Goal: Task Accomplishment & Management: Use online tool/utility

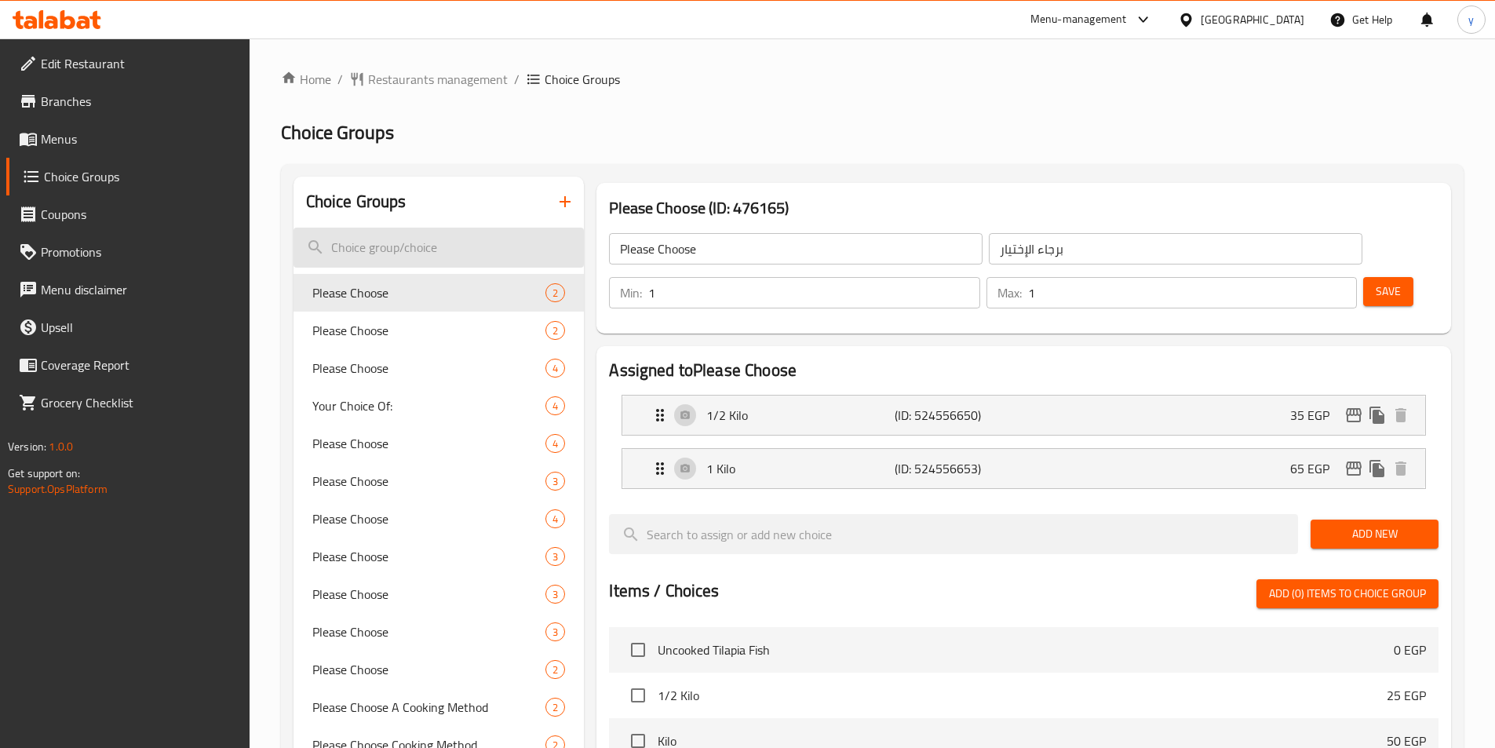
click at [416, 241] on input "search" at bounding box center [438, 248] width 291 height 40
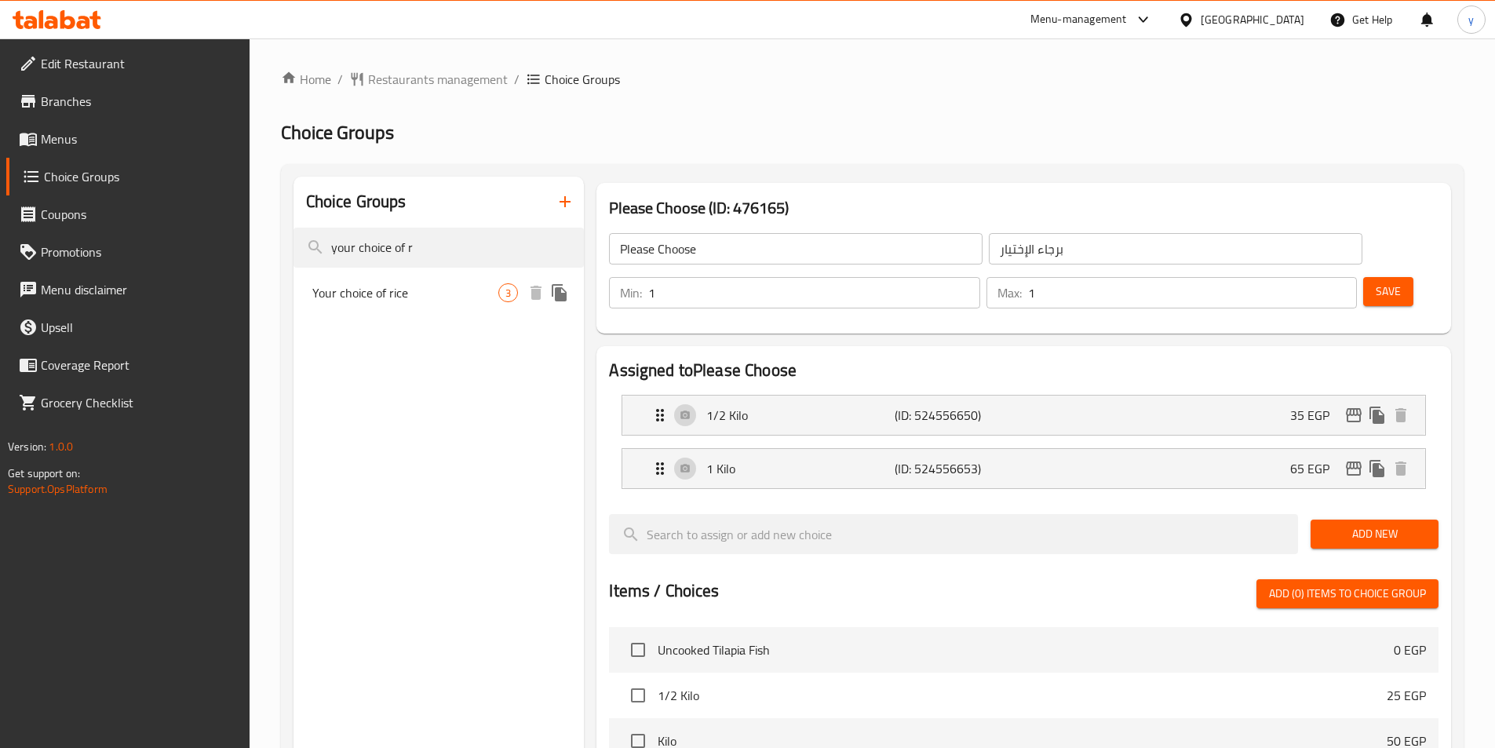
type input "your choice of r"
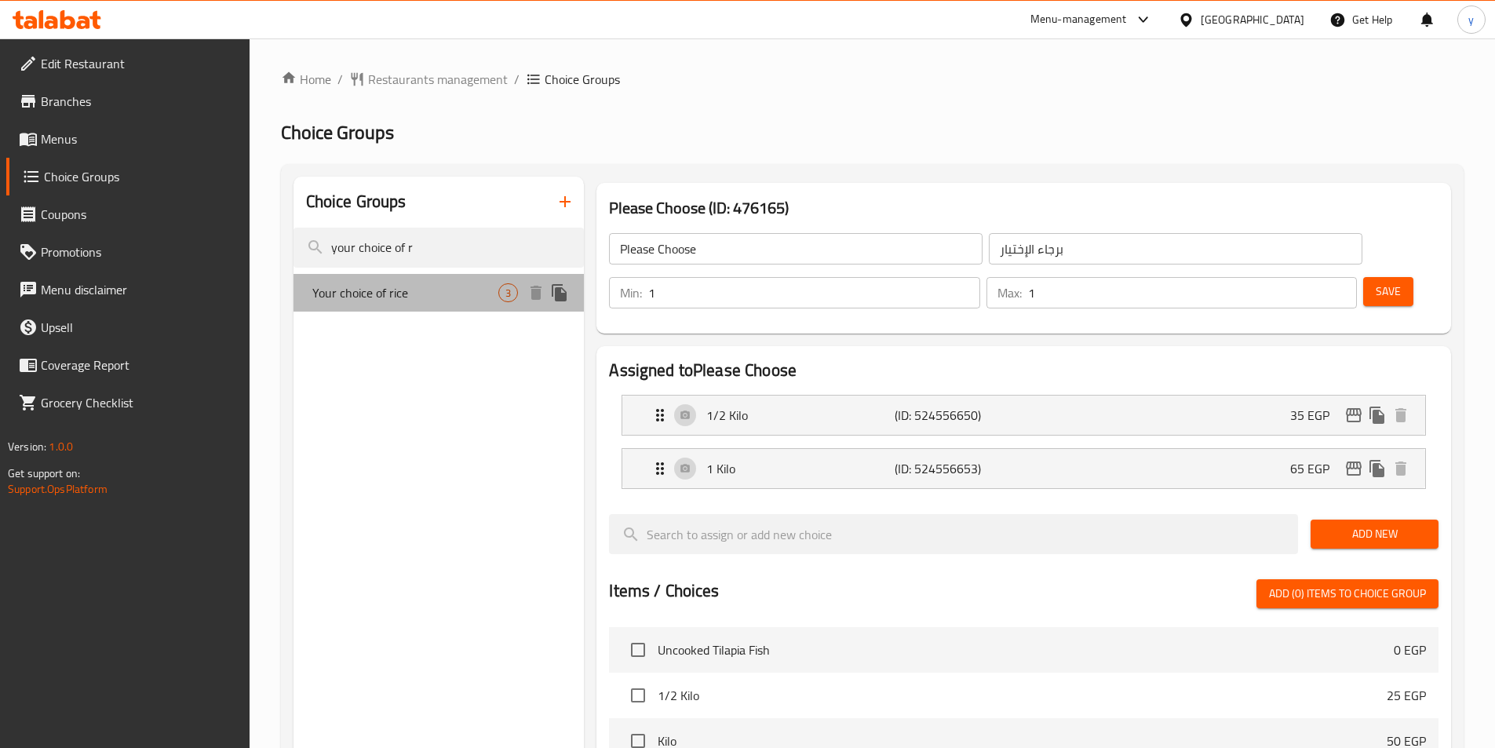
click at [446, 293] on span "Your choice of rice" at bounding box center [405, 292] width 187 height 19
type input "Your choice of rice"
type input "اختيارك من الارز"
type input "0"
type input "3"
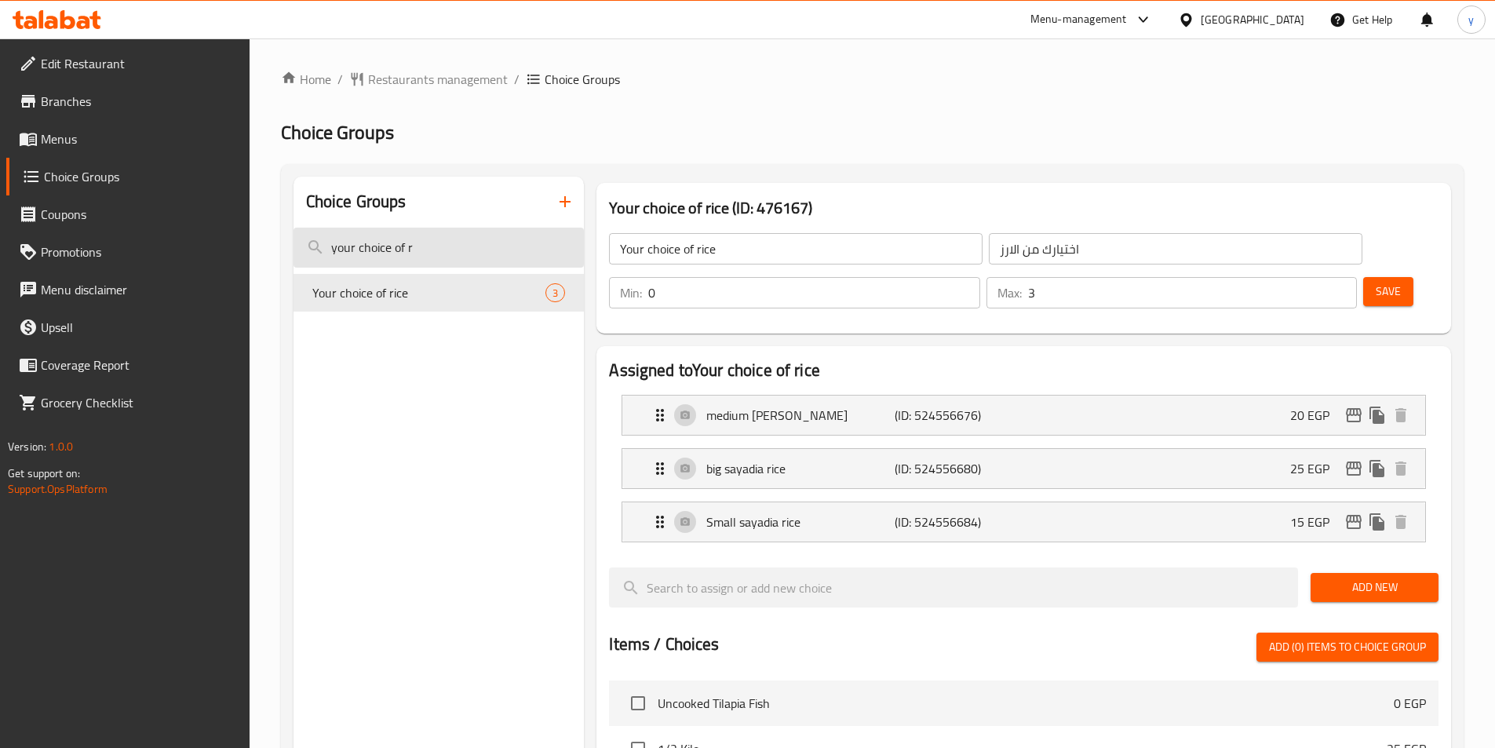
click at [406, 249] on input "your choice of r" at bounding box center [438, 248] width 291 height 40
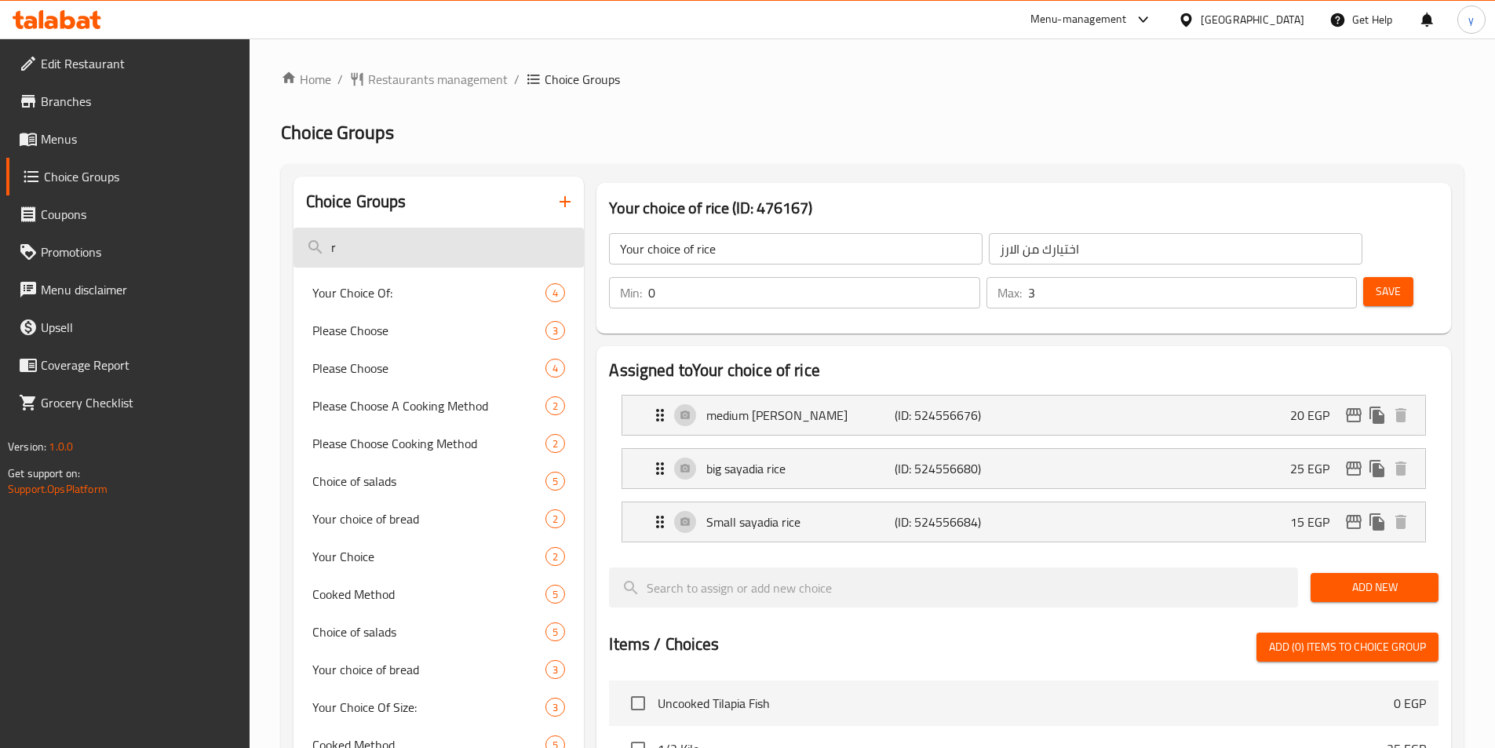
click at [385, 251] on input "r" at bounding box center [438, 248] width 291 height 40
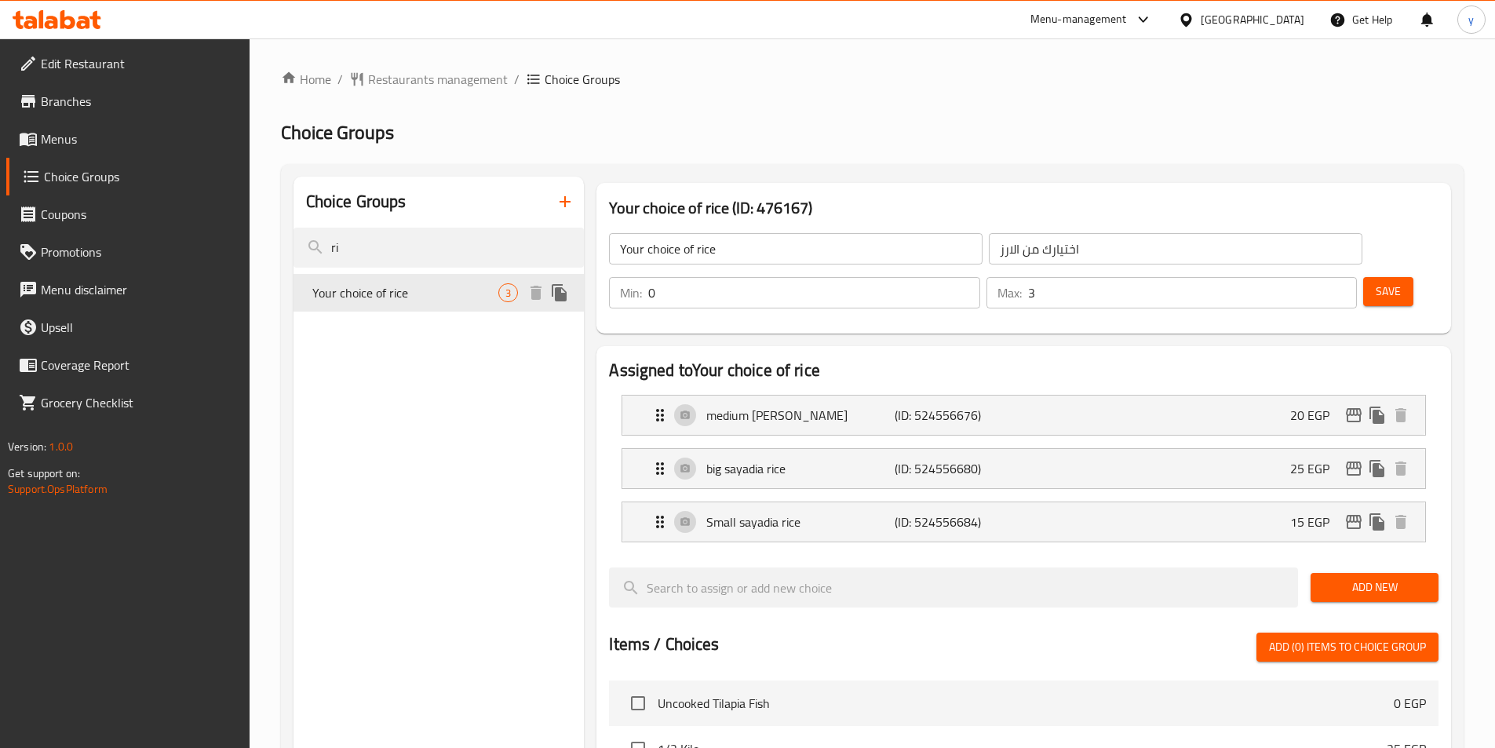
type input "r"
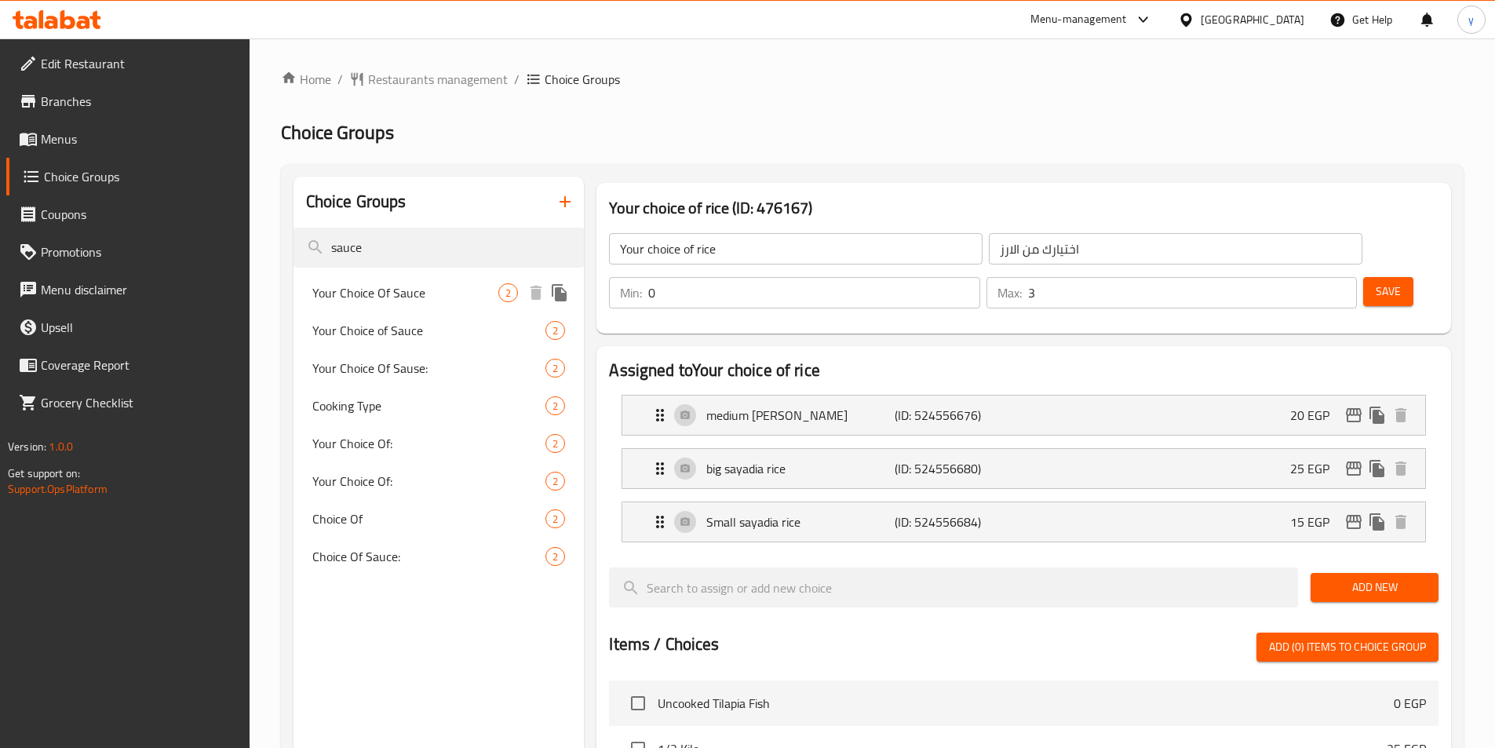
type input "sauce"
click at [398, 288] on span "Your Choice Of Sauce" at bounding box center [405, 292] width 187 height 19
type input "Your Choice Of Sauce"
type input "إختيارك من الصوص"
type input "1"
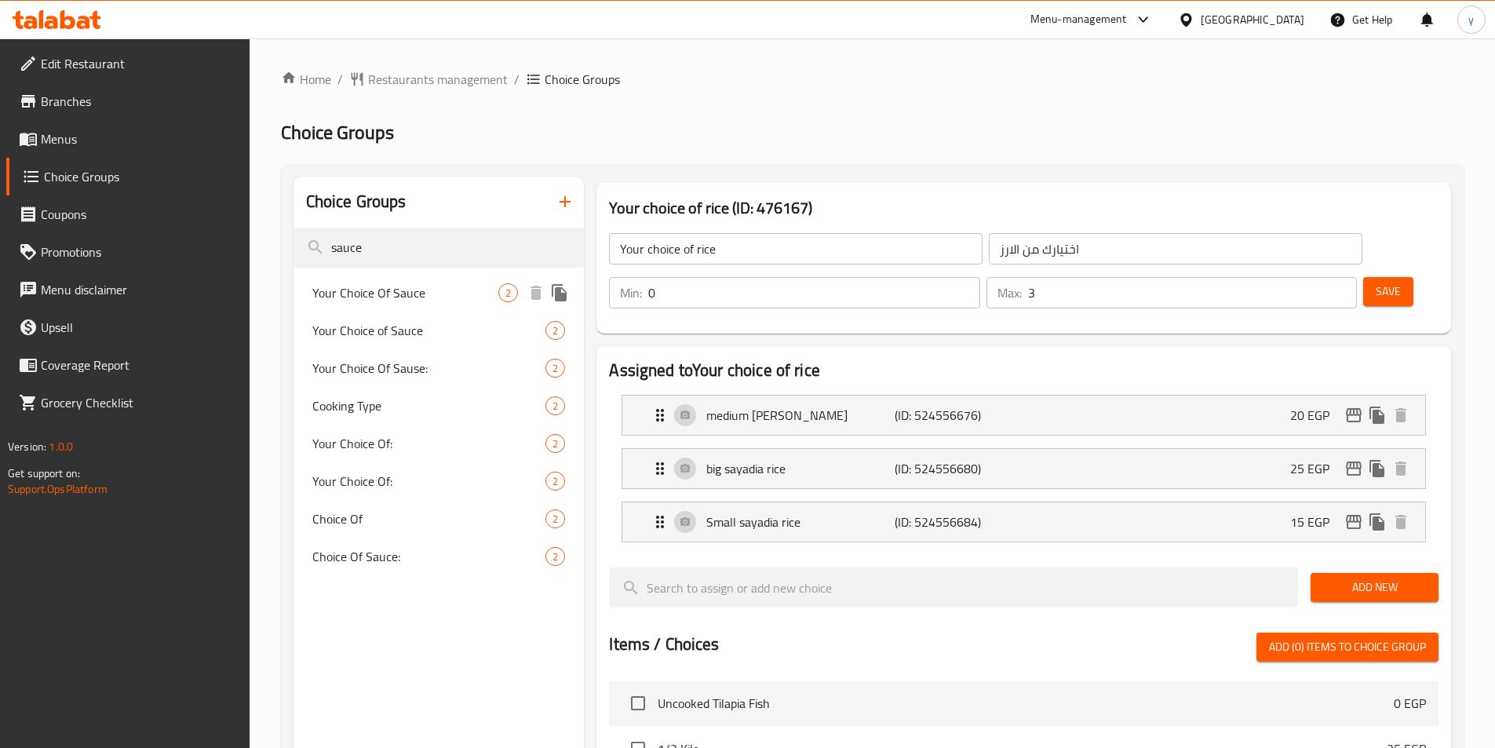
type input "1"
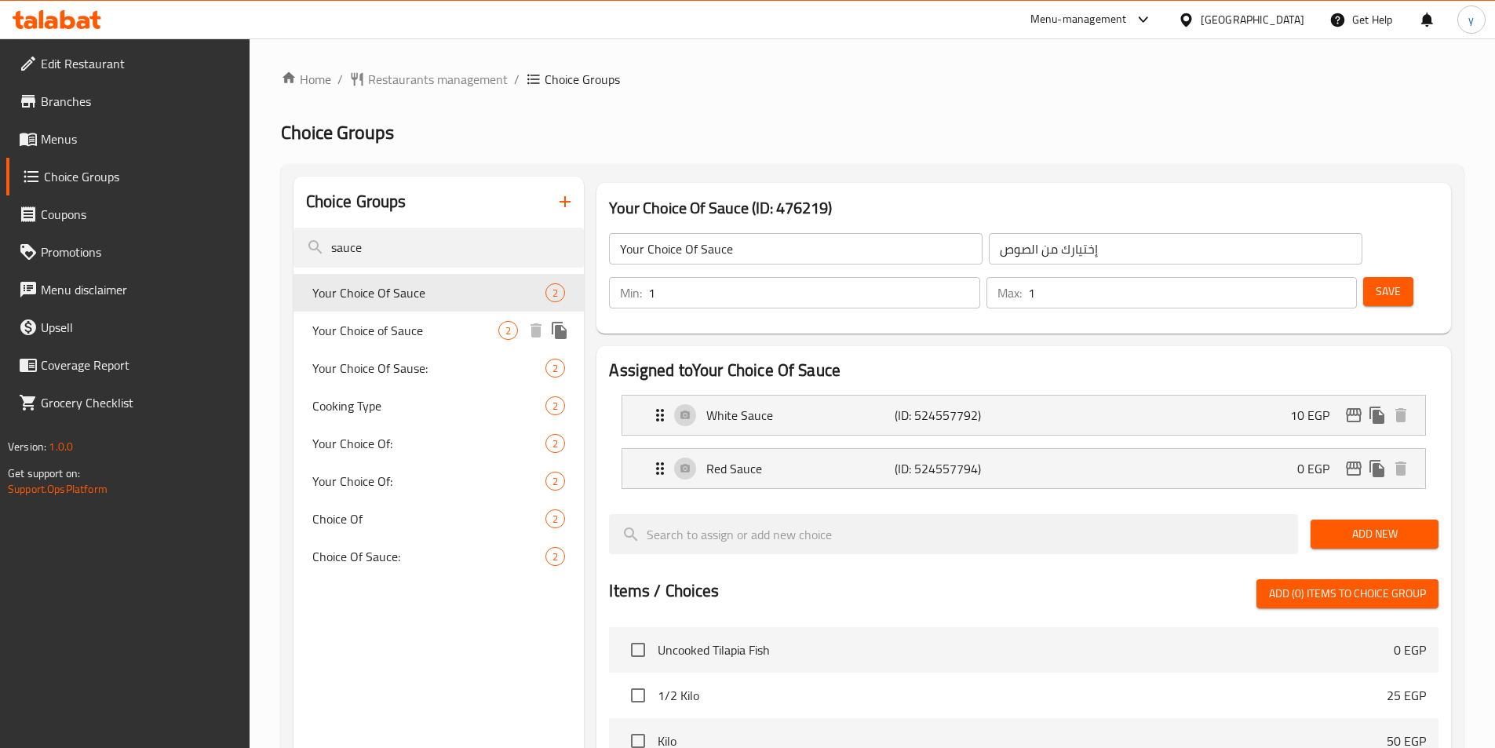
click at [392, 333] on span "Your Choice of Sauce" at bounding box center [405, 330] width 187 height 19
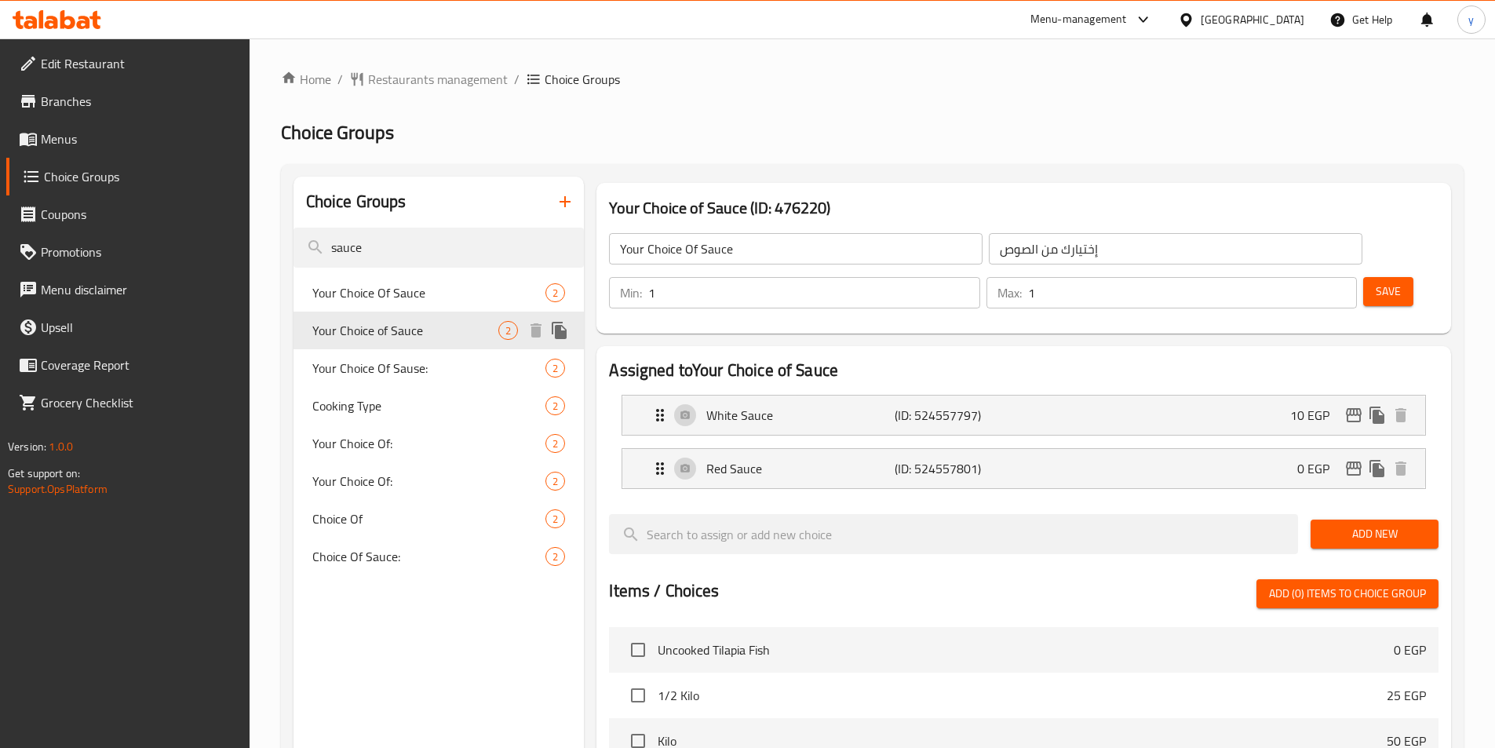
type input "Your Choice of Sauce"
type input "اختيارك من الصوص:"
click at [378, 365] on span "Your Choice Of Sause:" at bounding box center [405, 368] width 187 height 19
type input "Your Choice Of Sause:"
type input "إختيارك من الصوص:"
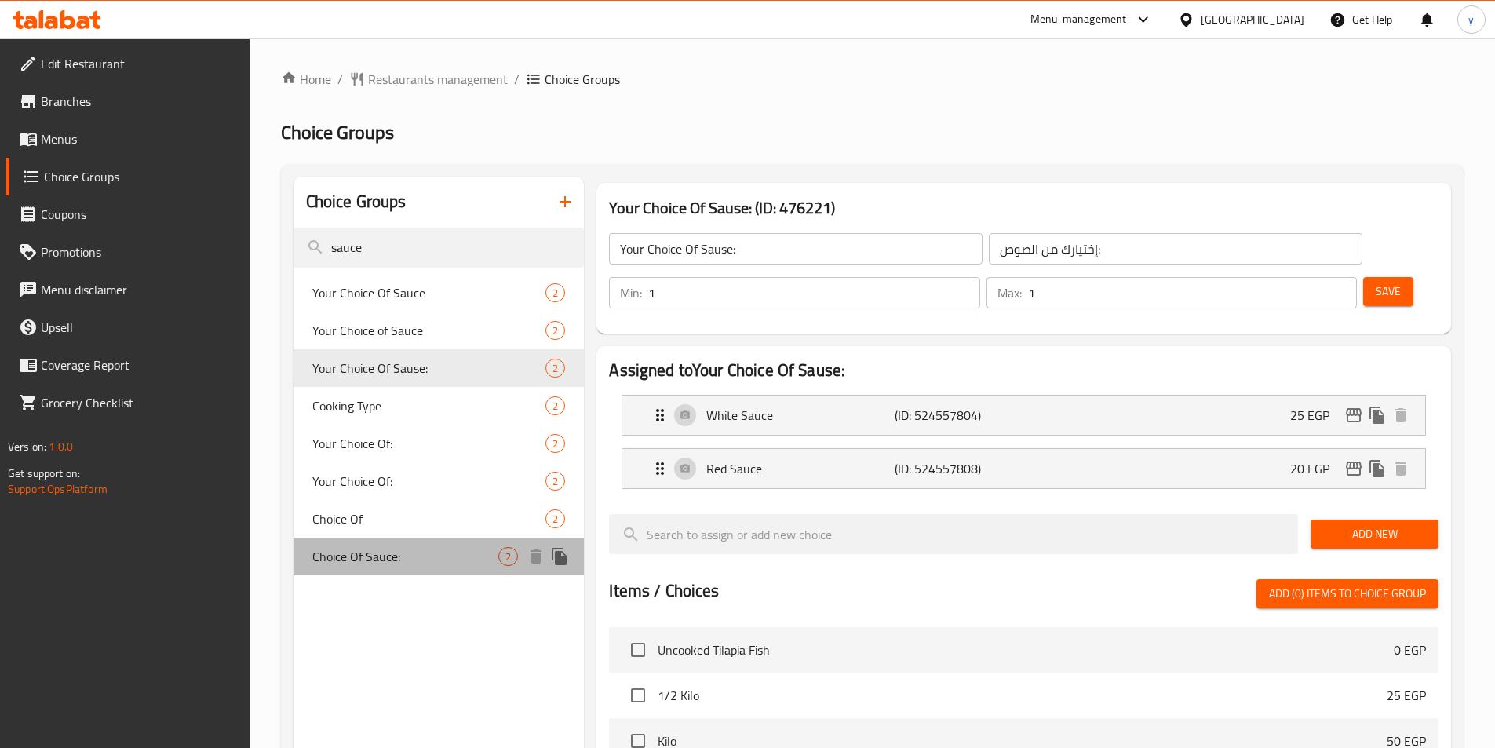
click at [399, 549] on span "Choice Of Sauce:" at bounding box center [405, 556] width 187 height 19
type input "Choice Of Sauce:"
type input "اختيارك من الصوص:"
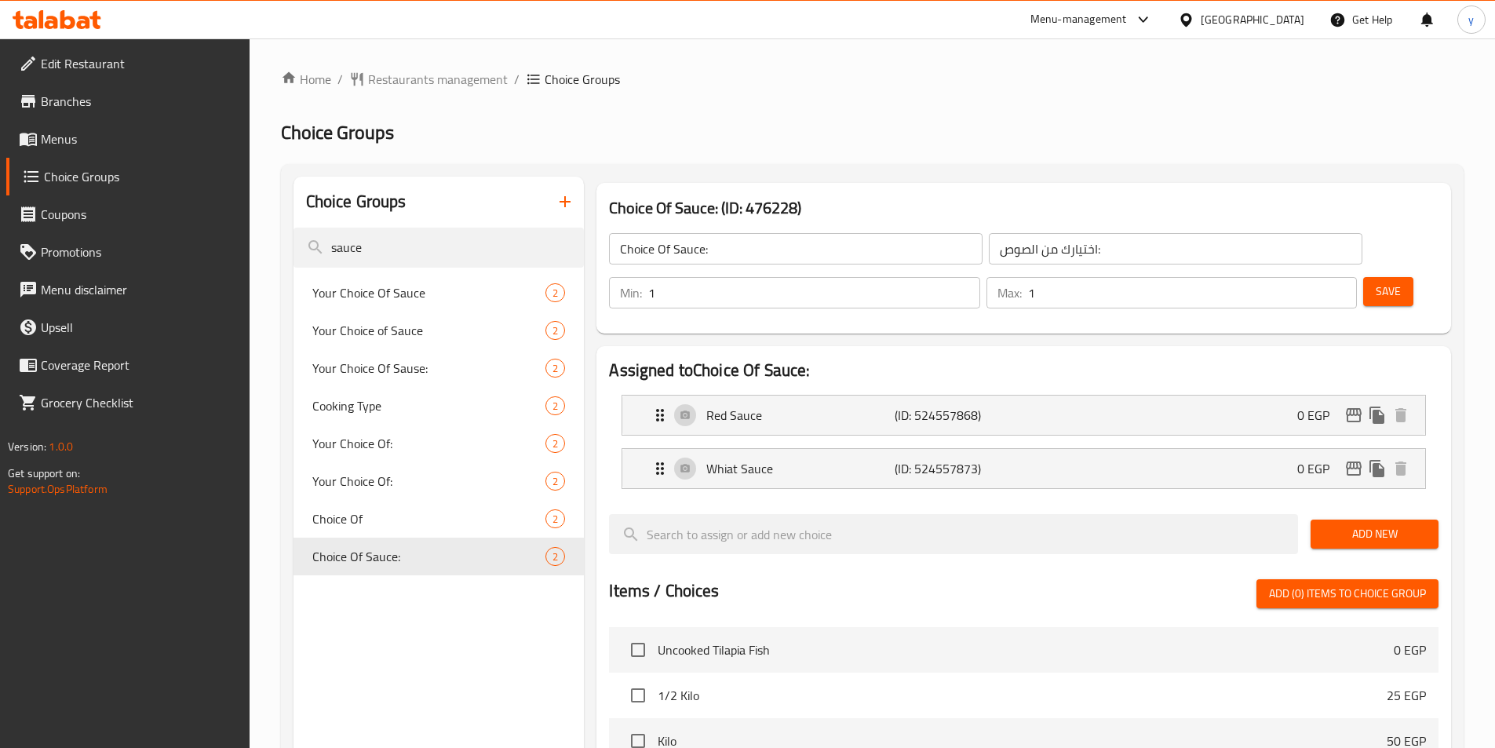
drag, startPoint x: 364, startPoint y: 246, endPoint x: 272, endPoint y: 250, distance: 91.9
click at [272, 250] on div "Home / Restaurants management / Choice Groups Choice Groups Choice Groups sauce…" at bounding box center [872, 640] width 1245 height 1204
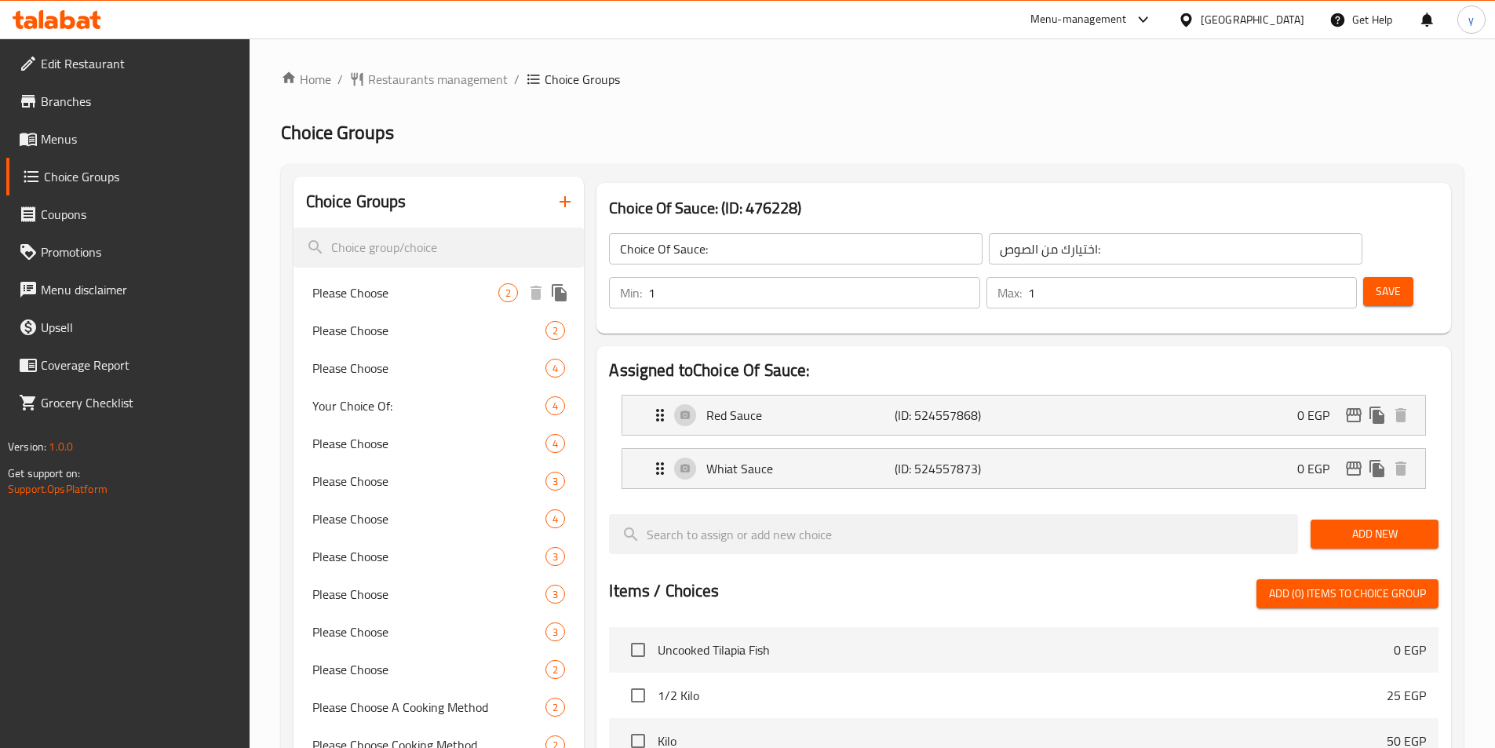
click at [395, 298] on span "Please Choose" at bounding box center [405, 292] width 187 height 19
type input "Please Choose"
type input "برجاء الإختيار"
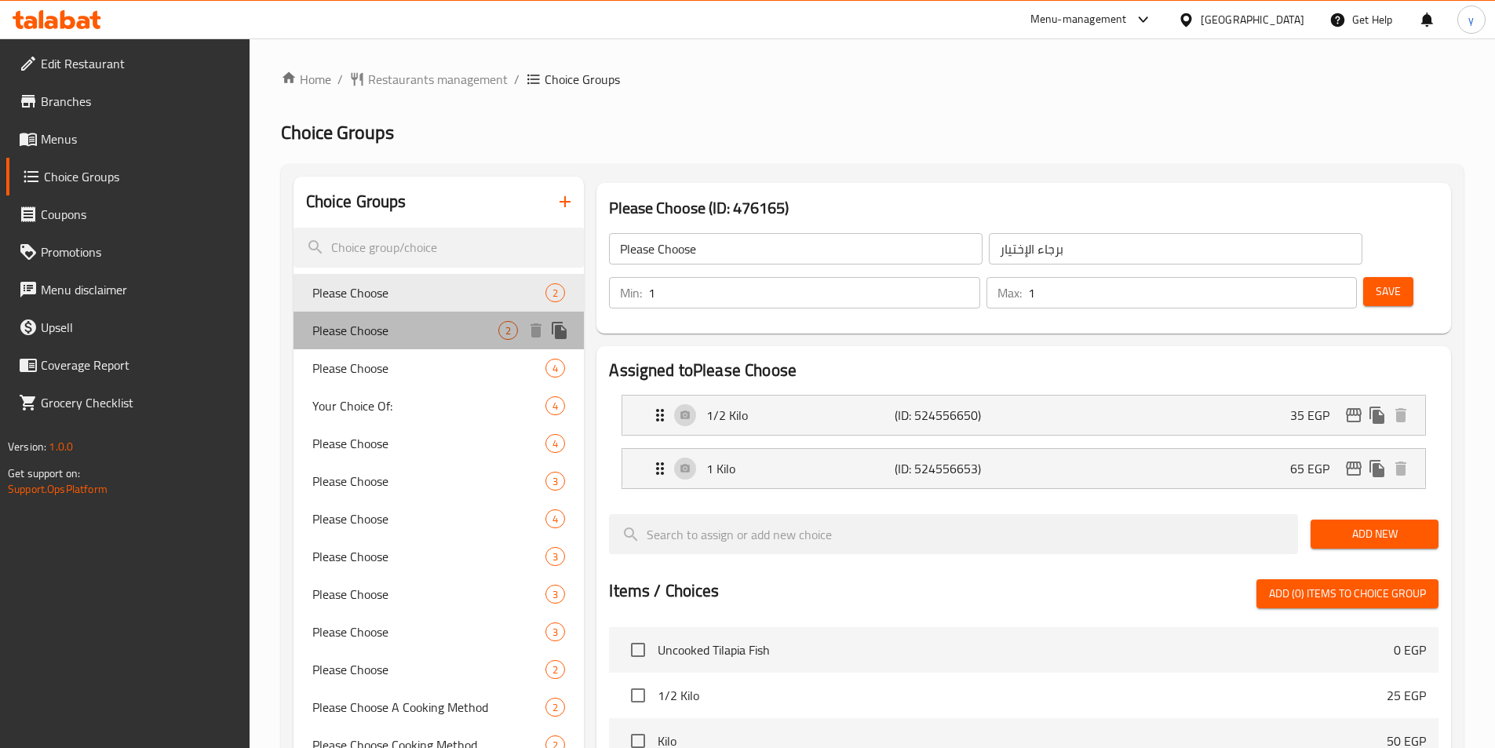
click at [369, 325] on span "Please Choose" at bounding box center [405, 330] width 187 height 19
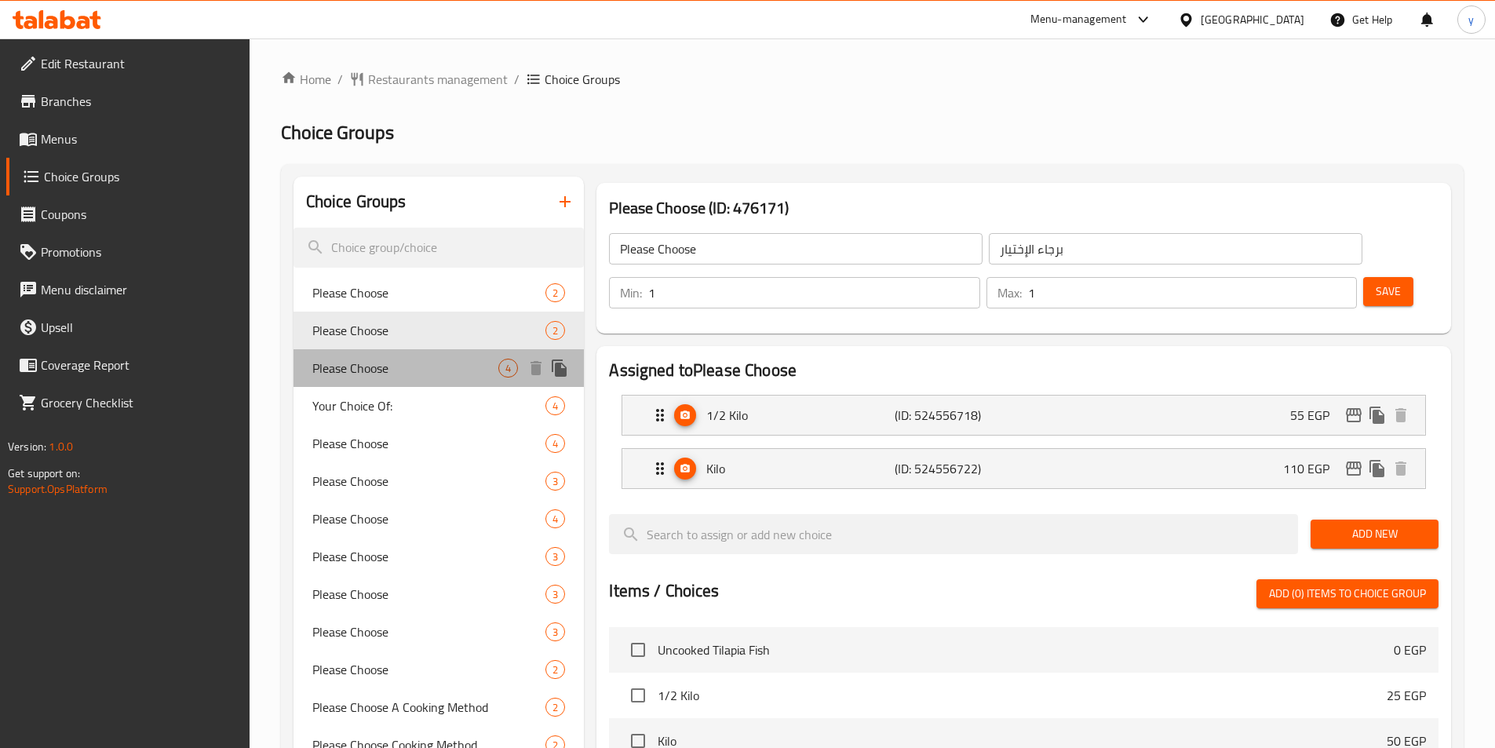
click at [358, 373] on span "Please Choose" at bounding box center [405, 368] width 187 height 19
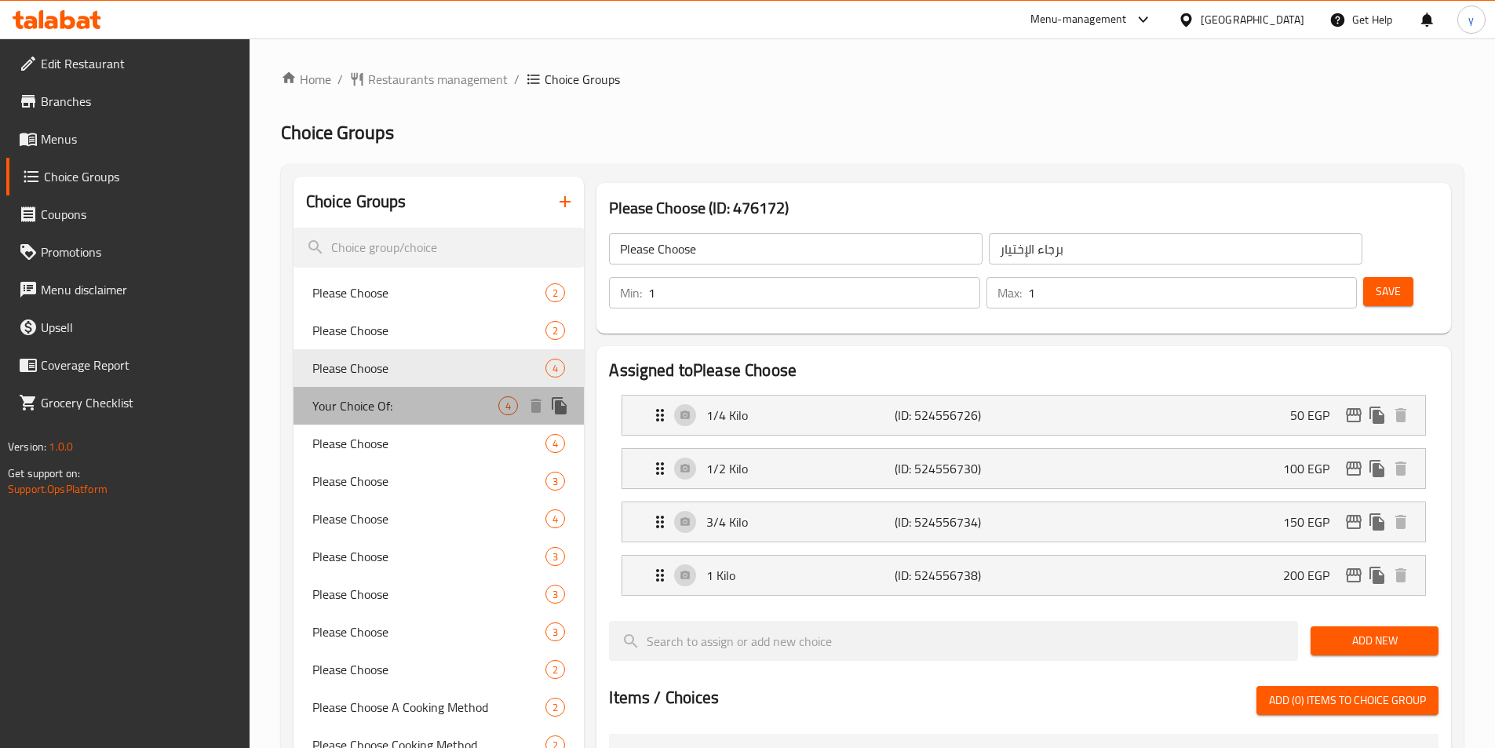
click at [352, 399] on span "Your Choice Of:" at bounding box center [405, 405] width 187 height 19
type input "Your Choice Of:"
type input "إختيارك من:"
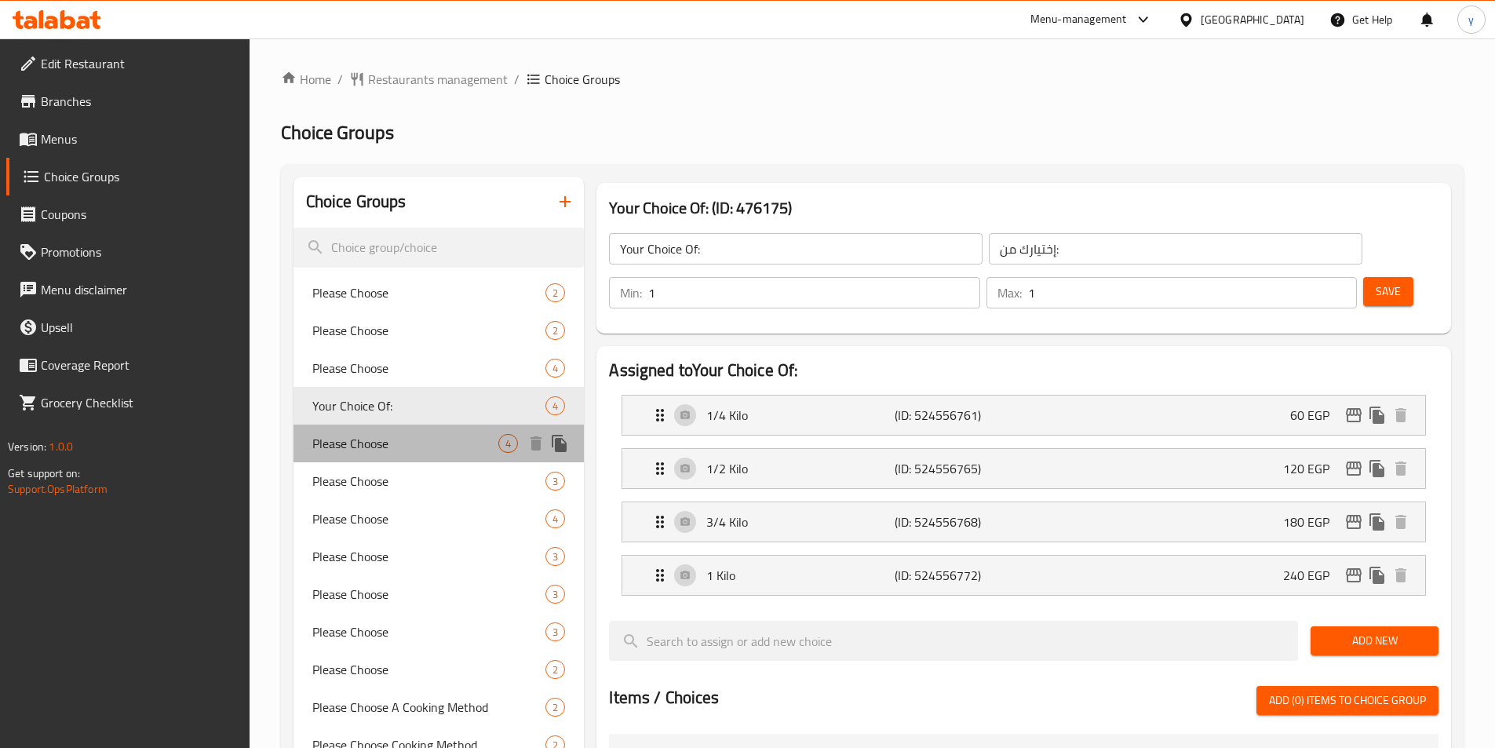
click at [345, 441] on span "Please Choose" at bounding box center [405, 443] width 187 height 19
type input "Please Choose"
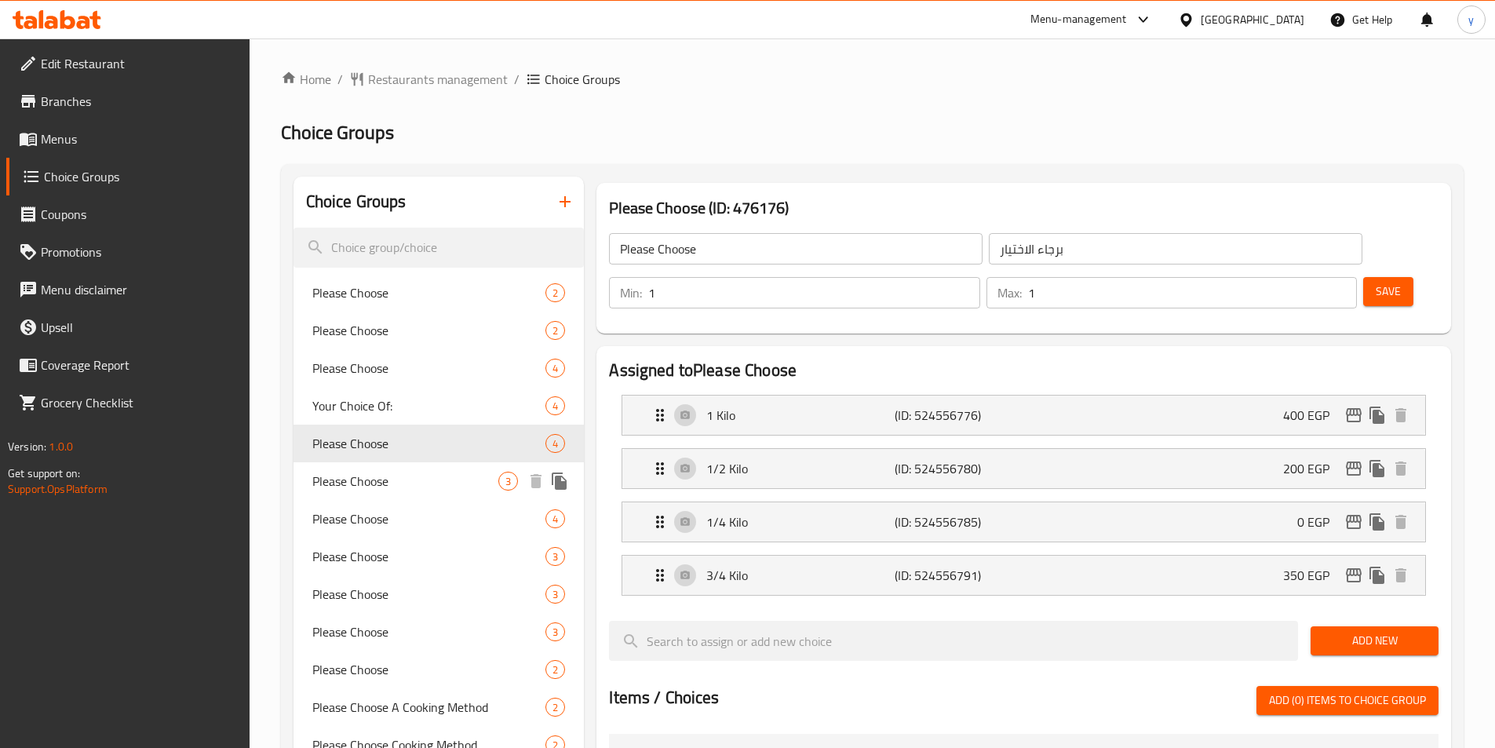
click at [345, 475] on span "Please Choose" at bounding box center [405, 481] width 187 height 19
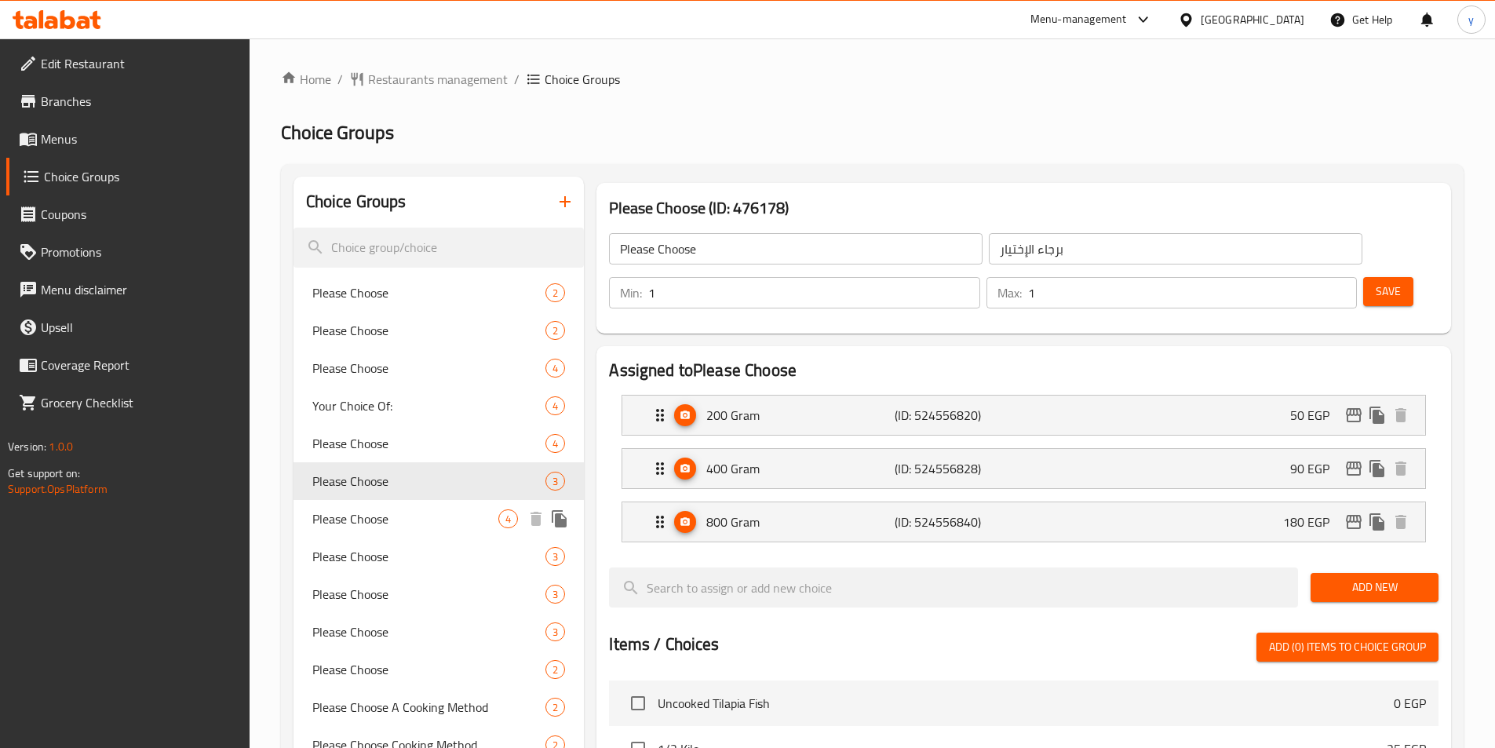
click at [333, 512] on span "Please Choose" at bounding box center [405, 518] width 187 height 19
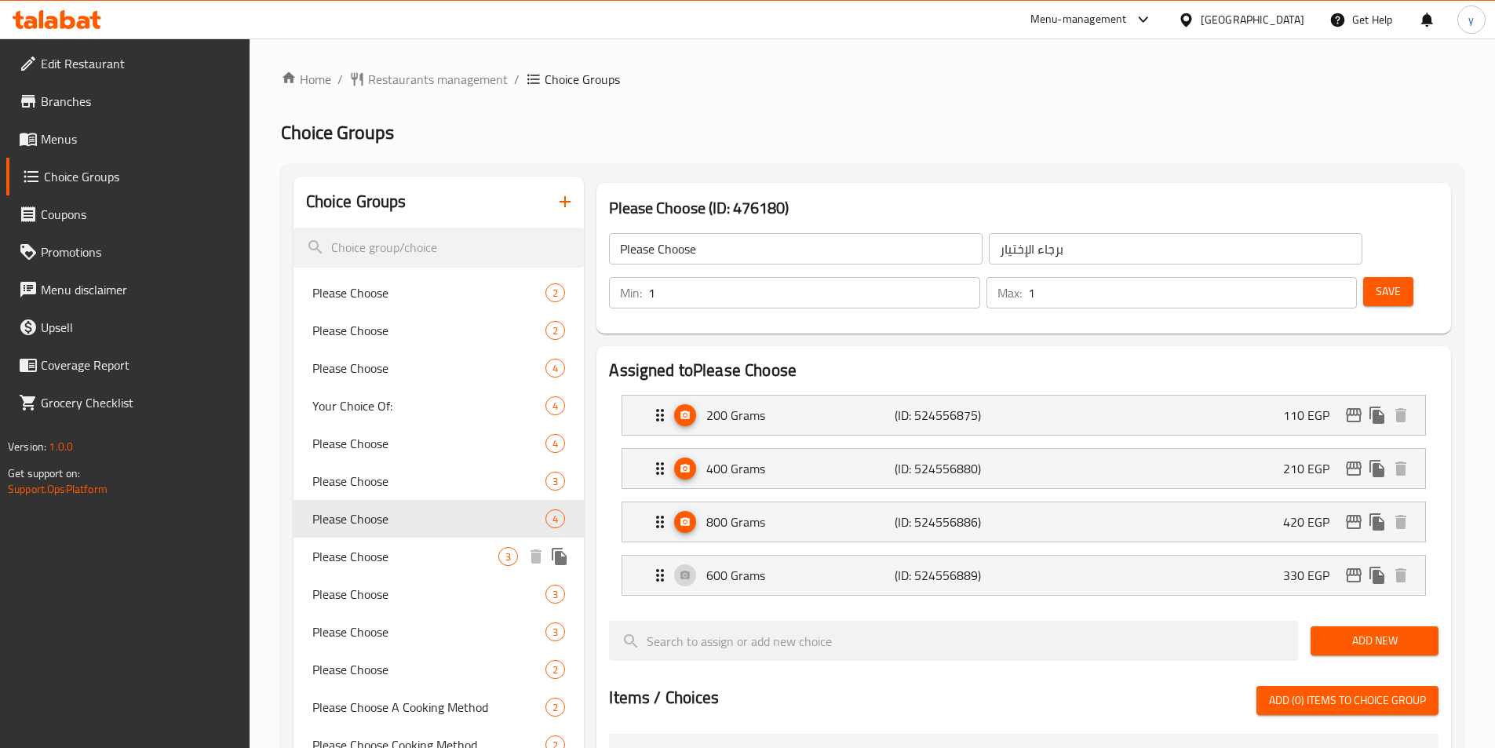
click at [343, 547] on span "Please Choose" at bounding box center [405, 556] width 187 height 19
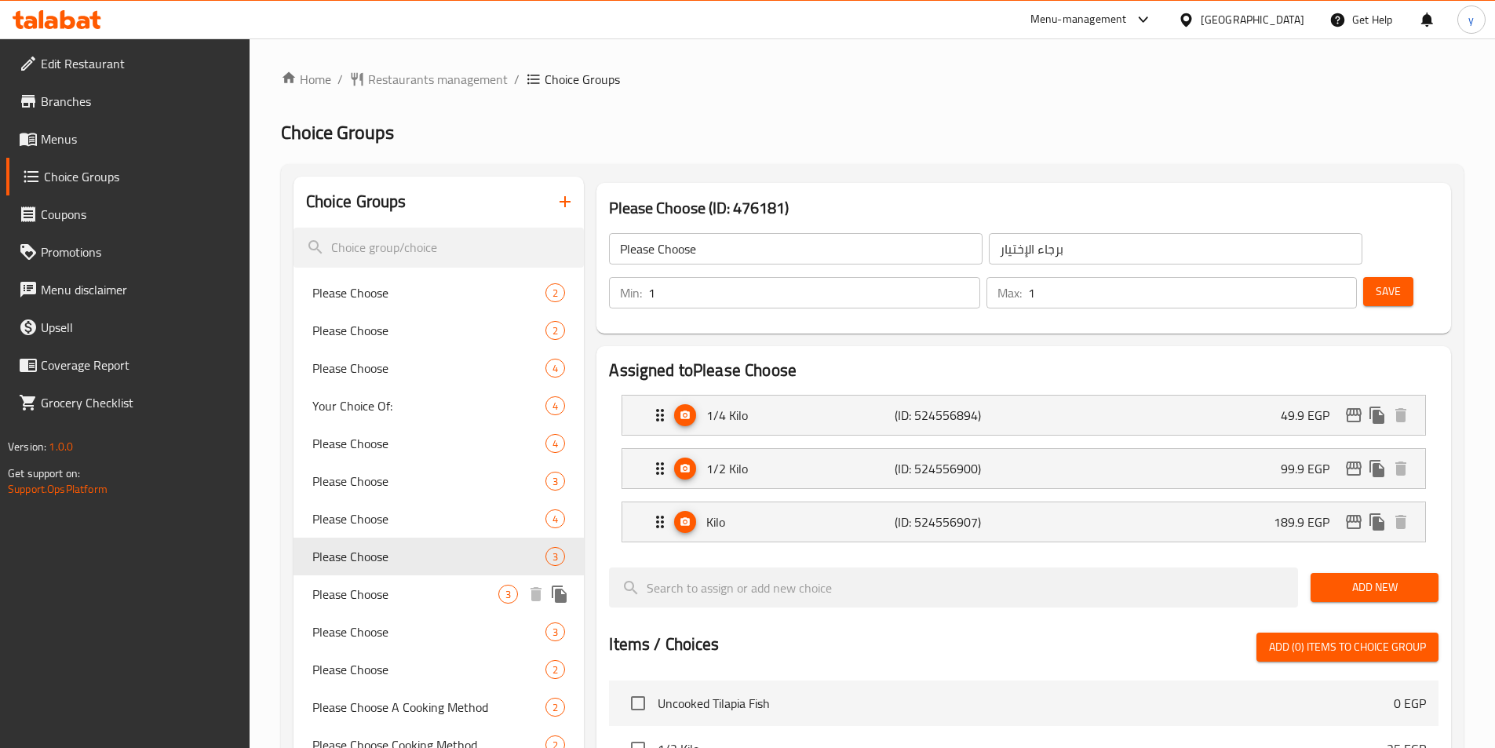
click at [341, 590] on span "Please Choose" at bounding box center [405, 594] width 187 height 19
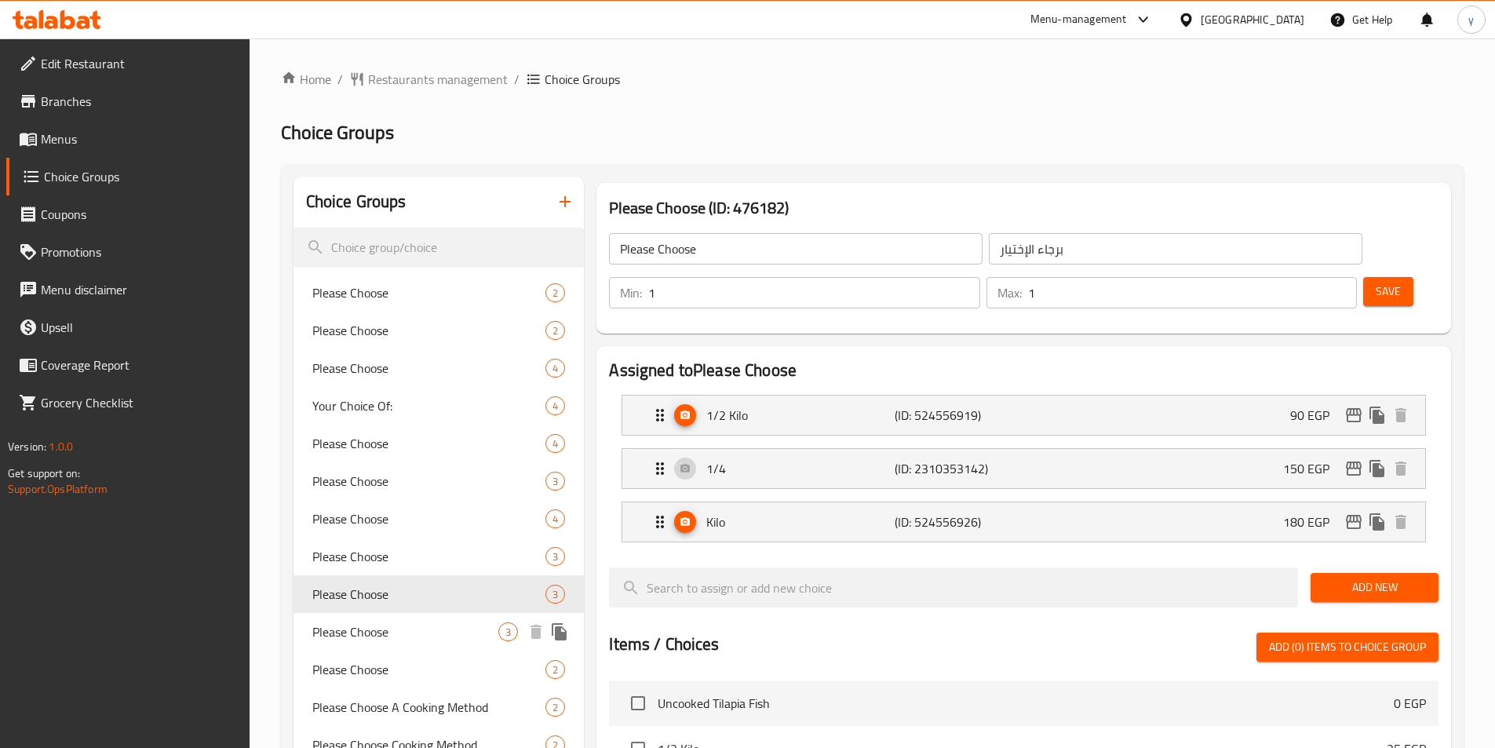
click at [339, 629] on span "Please Choose" at bounding box center [405, 631] width 187 height 19
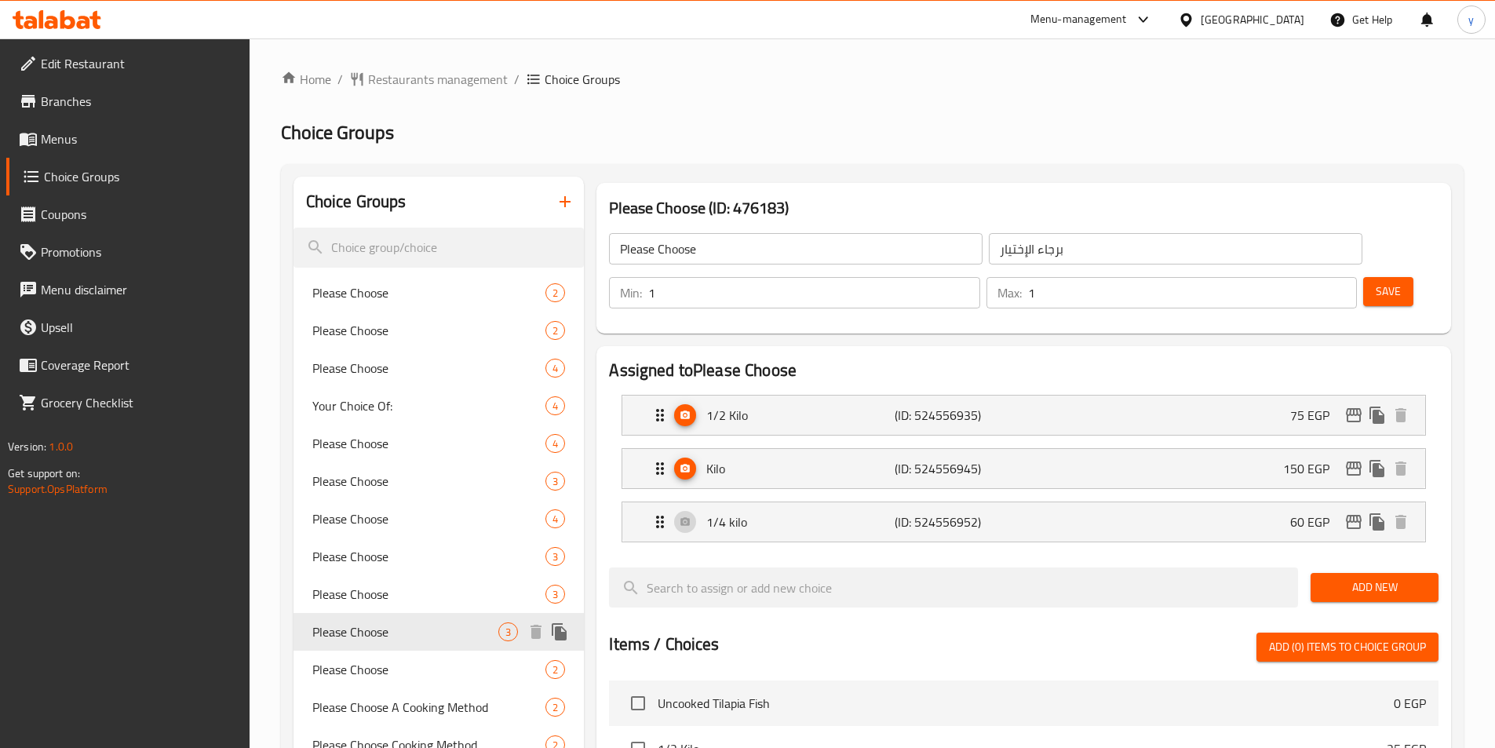
click at [338, 661] on span "Please Choose" at bounding box center [429, 669] width 234 height 19
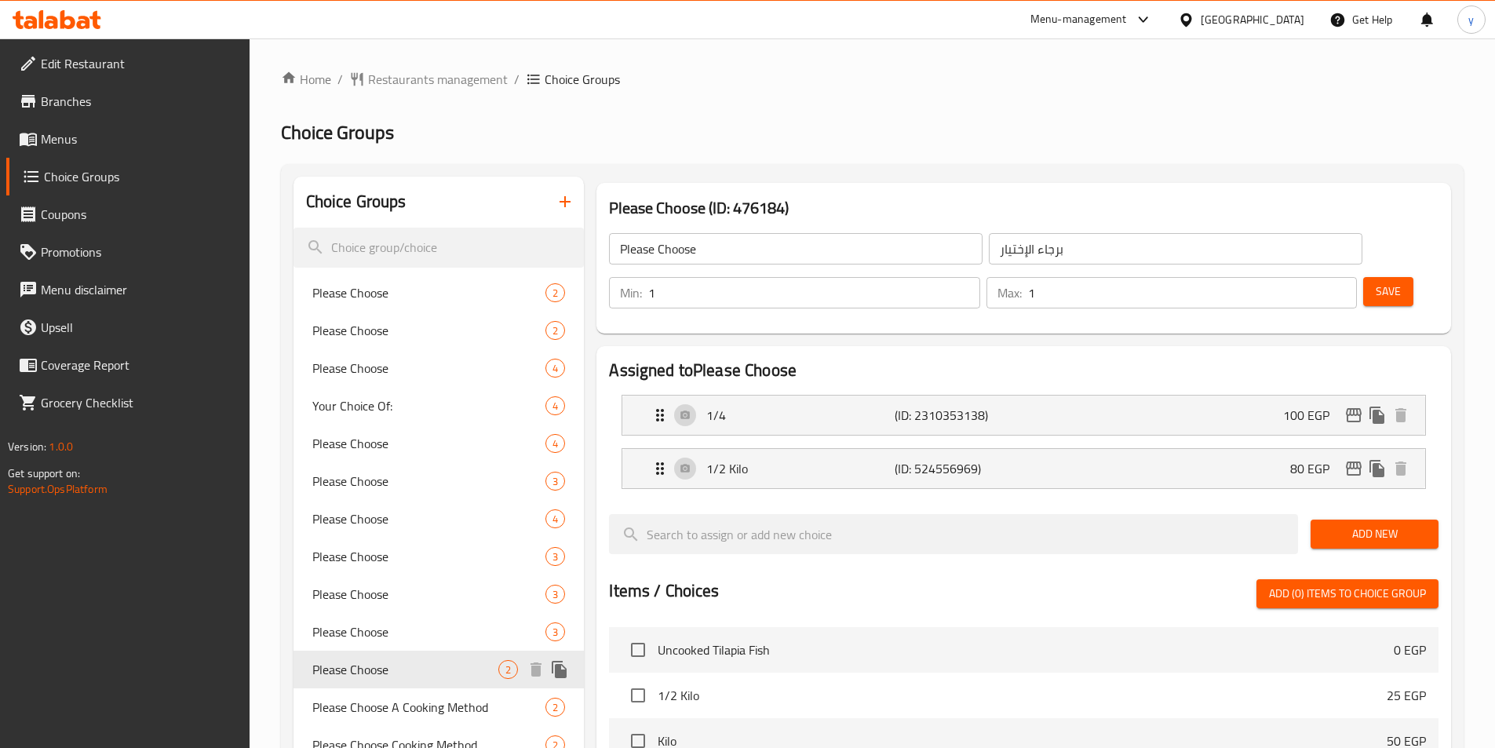
type input "برجاء الاختيار"
click at [342, 701] on span "Please Choose A Cooking Method" at bounding box center [405, 707] width 187 height 19
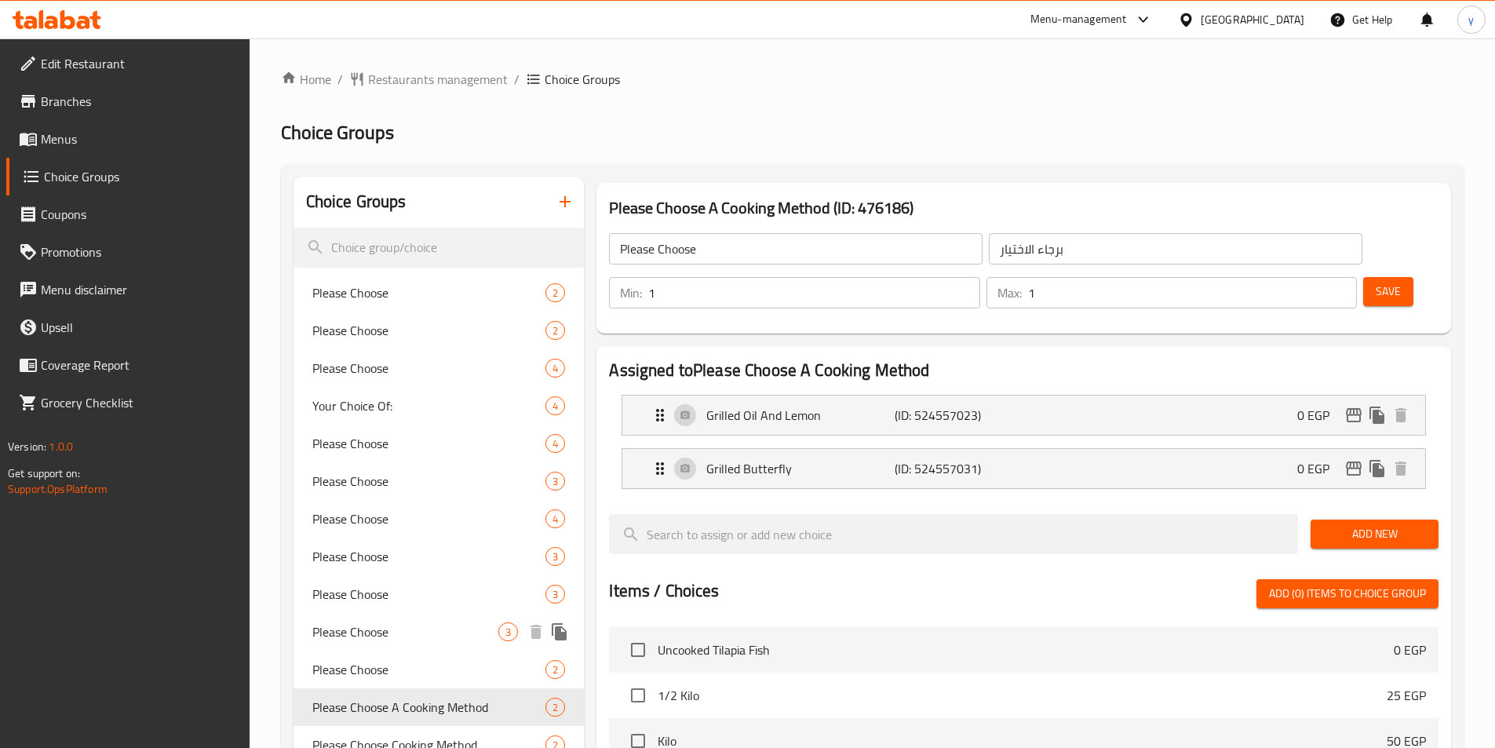
type input "Please Choose A Cooking Method"
type input "برجاء اختيار طريقة الطهي"
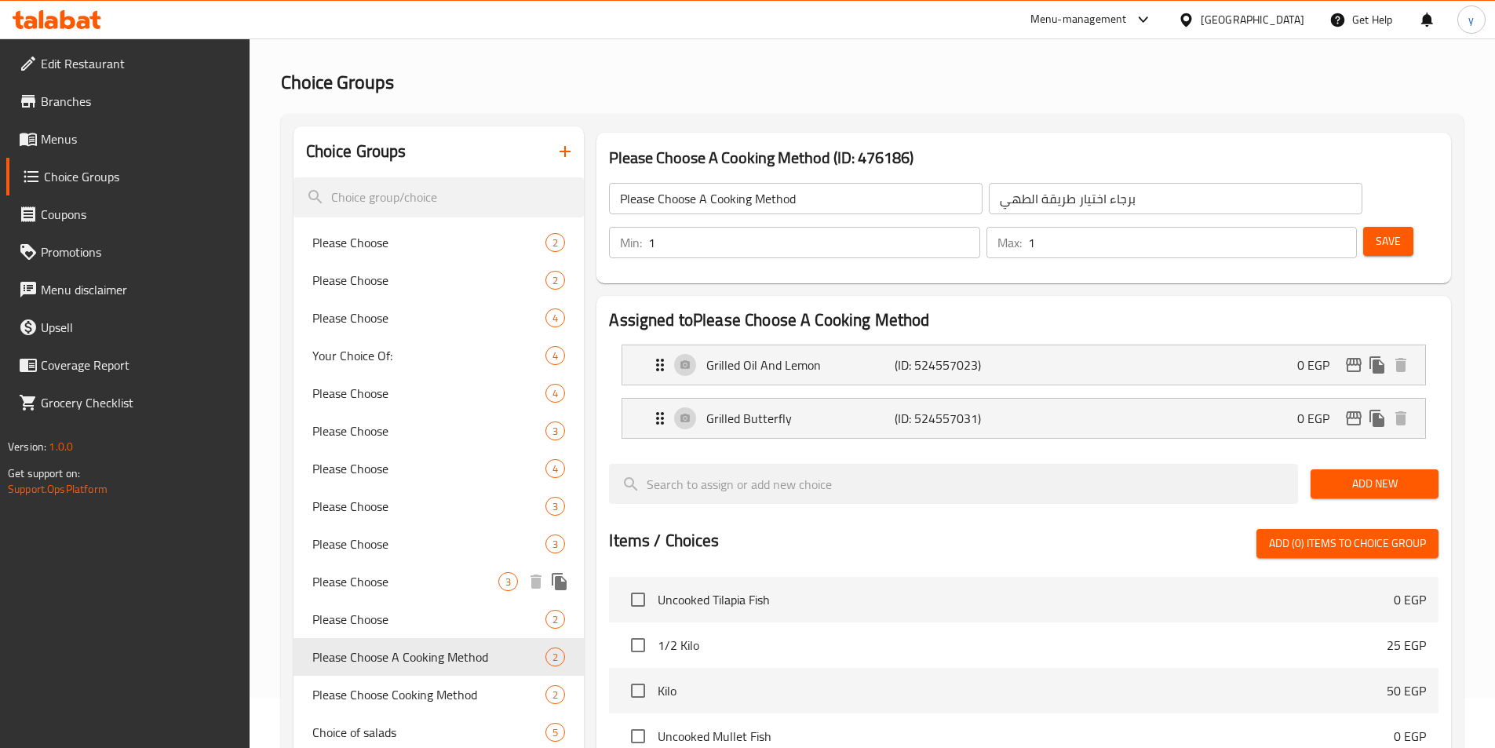
scroll to position [78, 0]
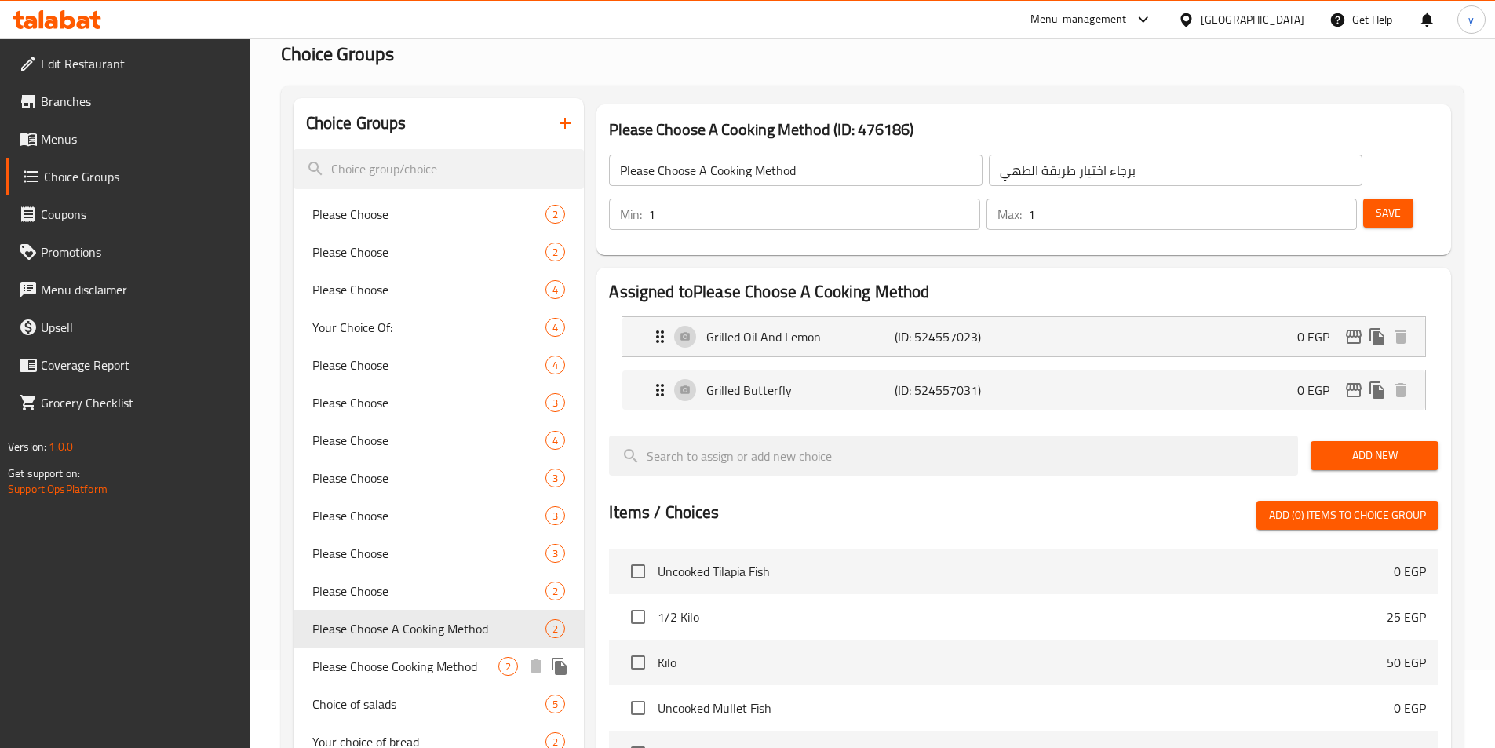
click at [343, 665] on span "Please Choose Cooking Method" at bounding box center [405, 666] width 187 height 19
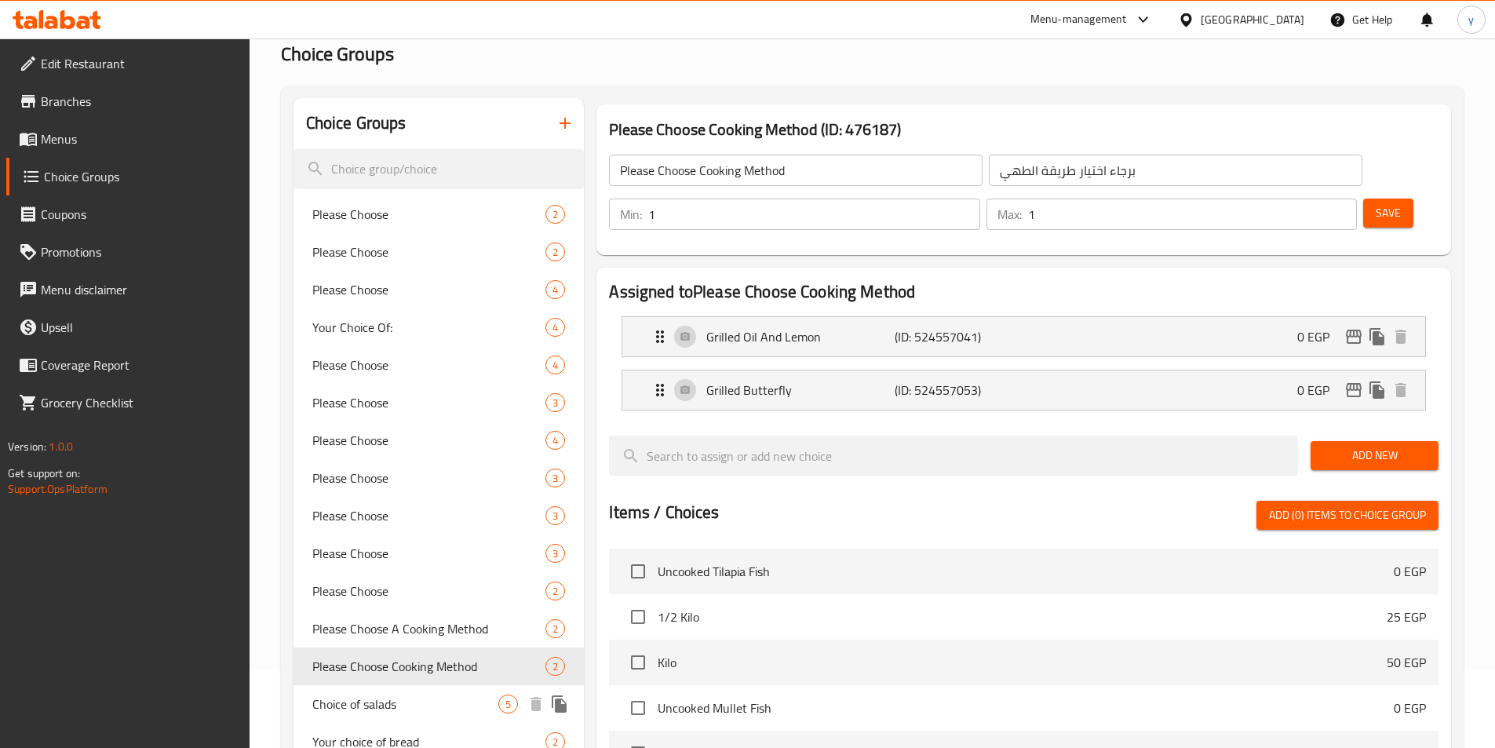
click at [336, 705] on span "Choice of salads" at bounding box center [405, 703] width 187 height 19
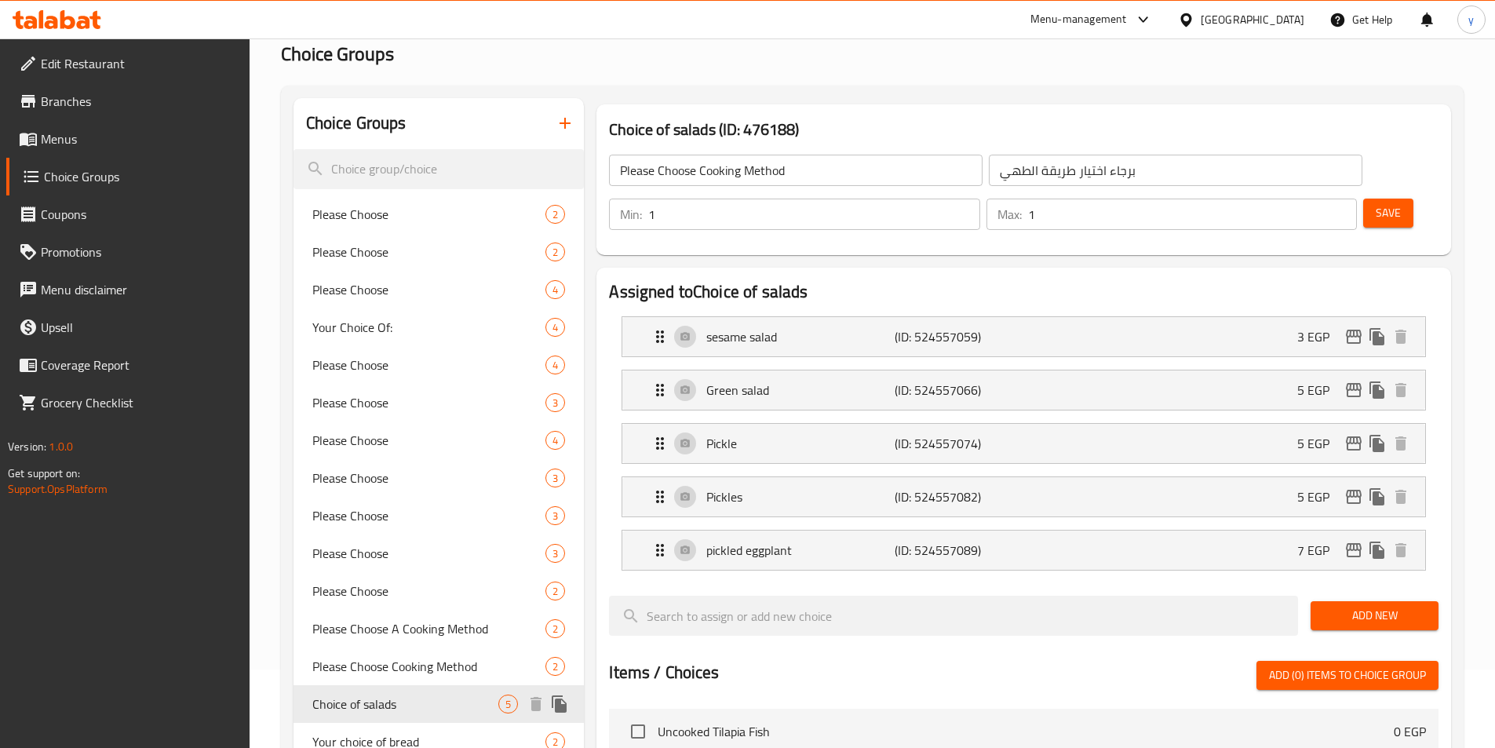
type input "Choice of salads"
type input "اختيارك من السلطات"
type input "0"
type input "5"
click at [336, 705] on span "Choice of salads" at bounding box center [405, 703] width 187 height 19
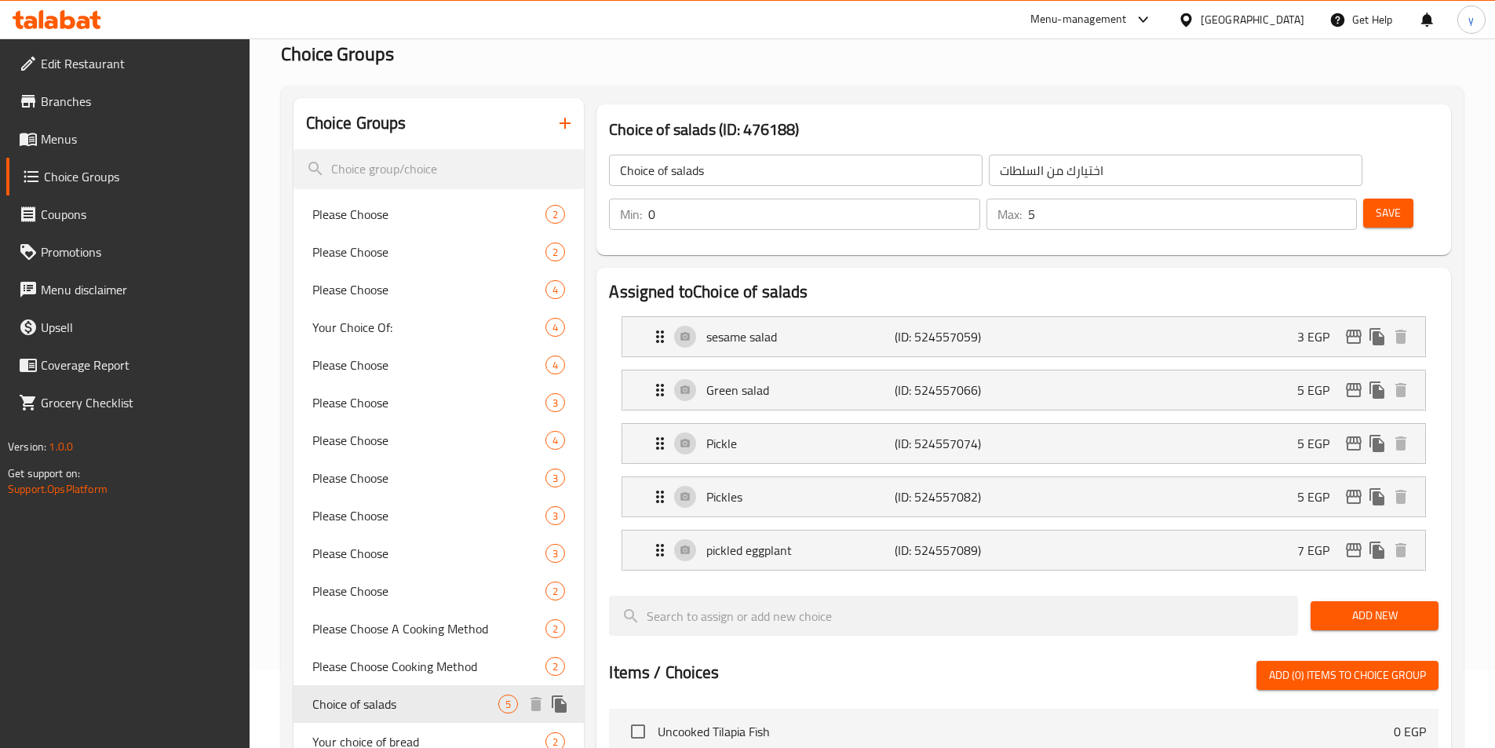
scroll to position [157, 0]
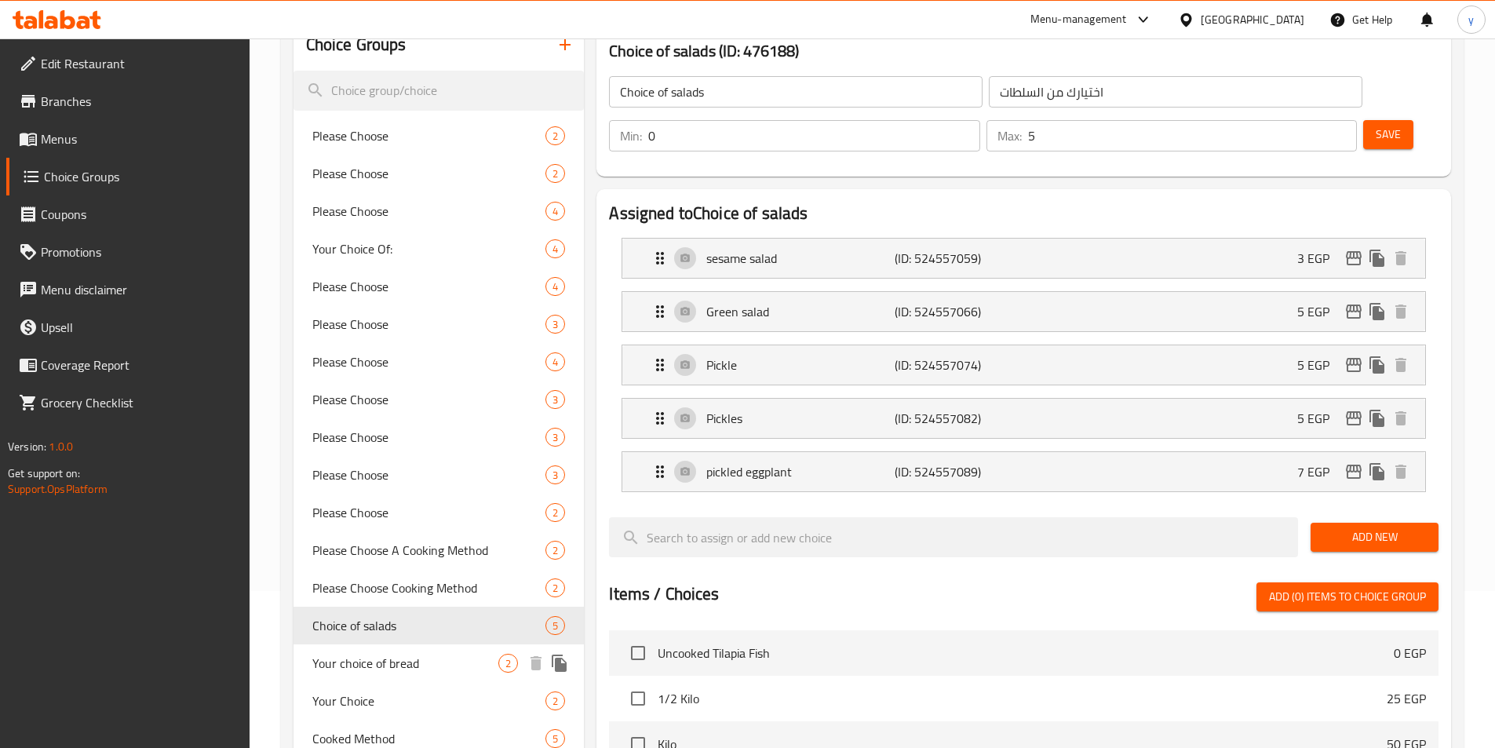
click at [357, 668] on span "Your choice of bread" at bounding box center [405, 663] width 187 height 19
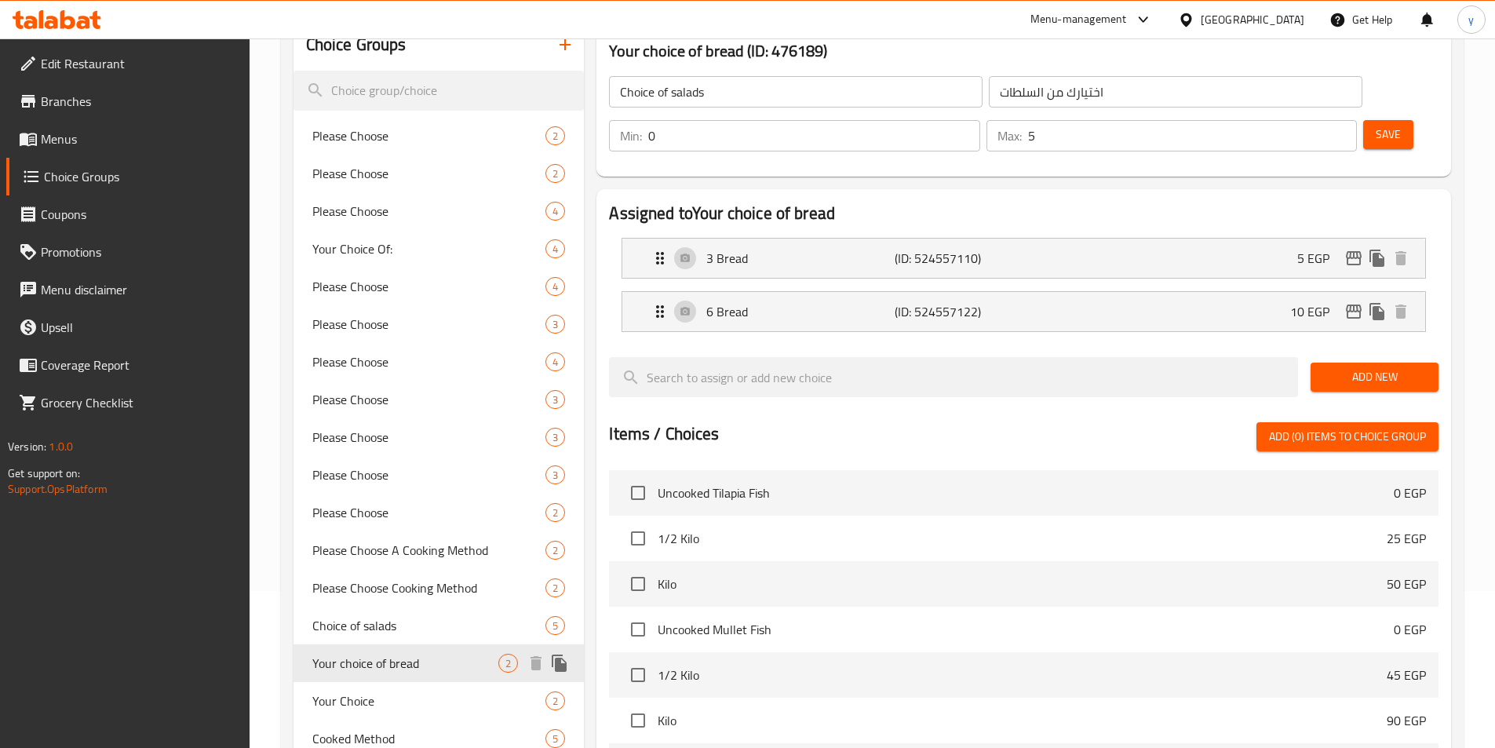
type input "Your choice of bread"
type input "اختيارك من الخبز"
type input "2"
click at [362, 628] on span "Choice of salads" at bounding box center [405, 625] width 187 height 19
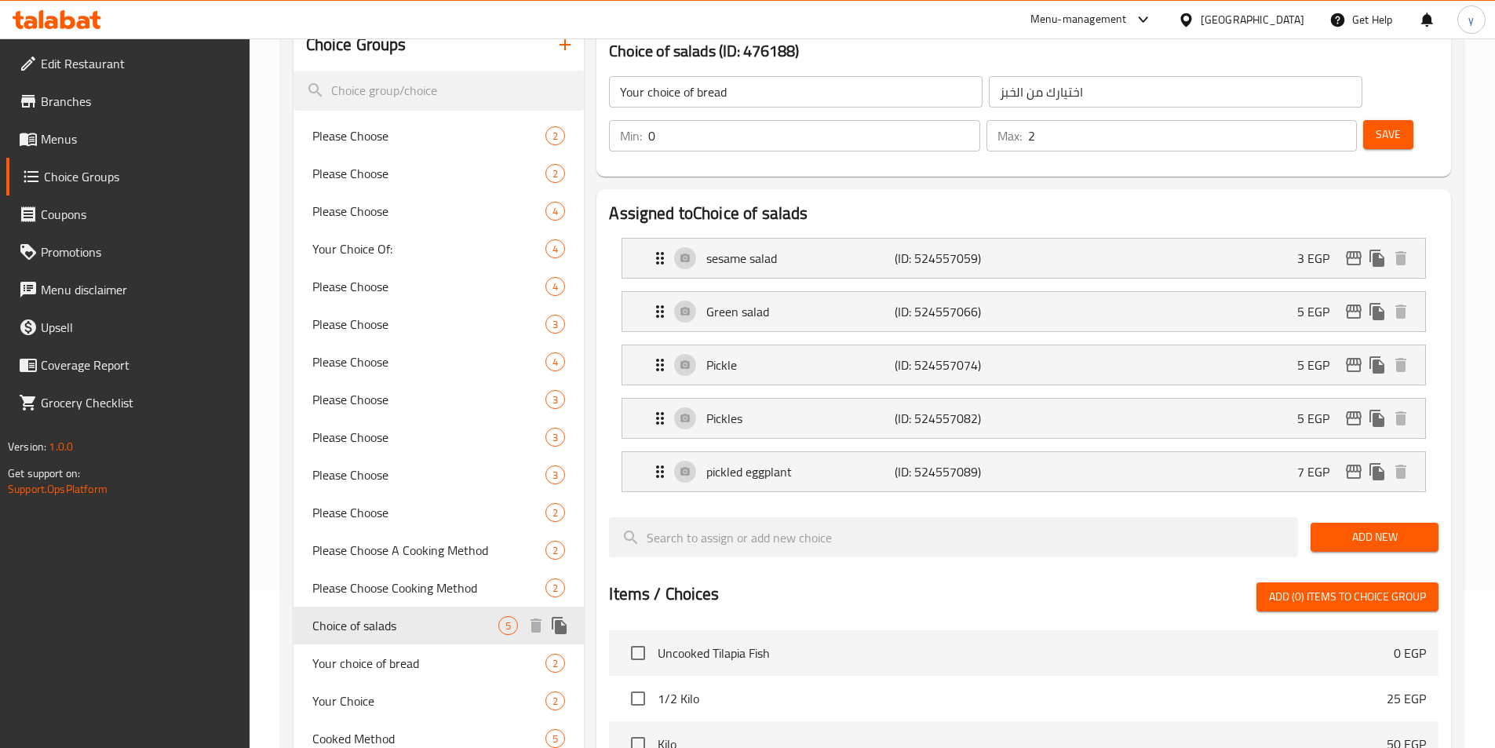
type input "Choice of salads"
type input "اختيارك من السلطات"
type input "5"
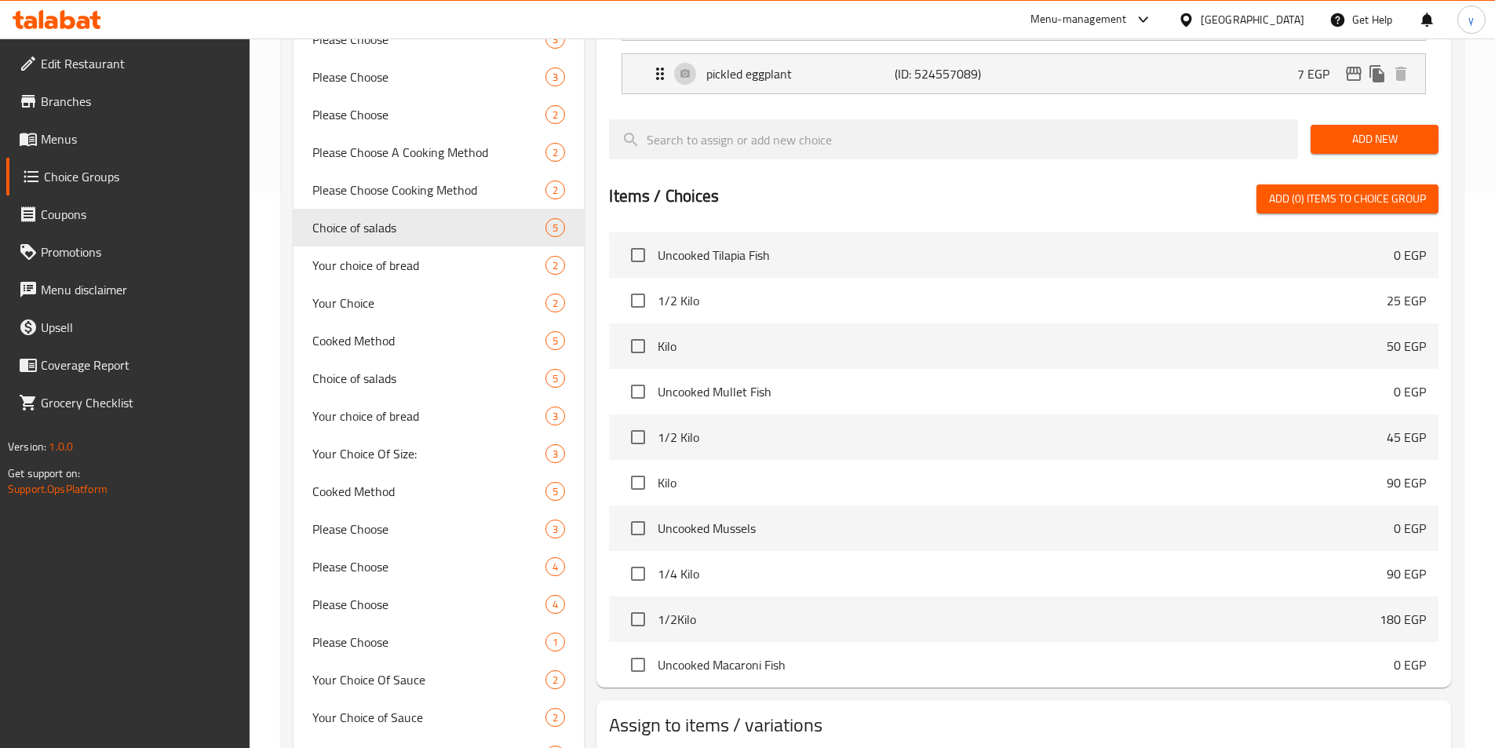
scroll to position [549, 0]
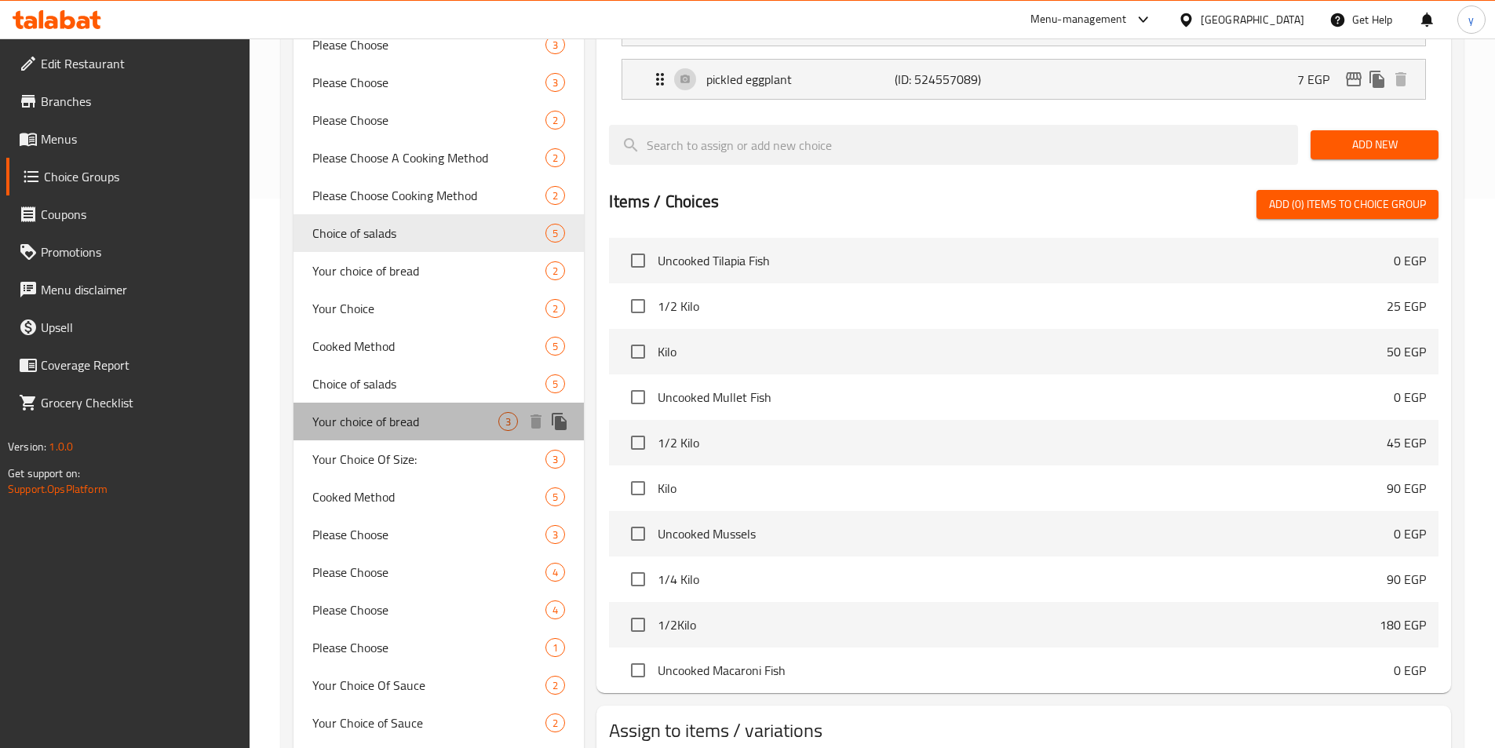
click at [403, 417] on span "Your choice of bread" at bounding box center [405, 421] width 187 height 19
type input "Your choice of bread"
type input "اختيارك من الخبز"
type input "3"
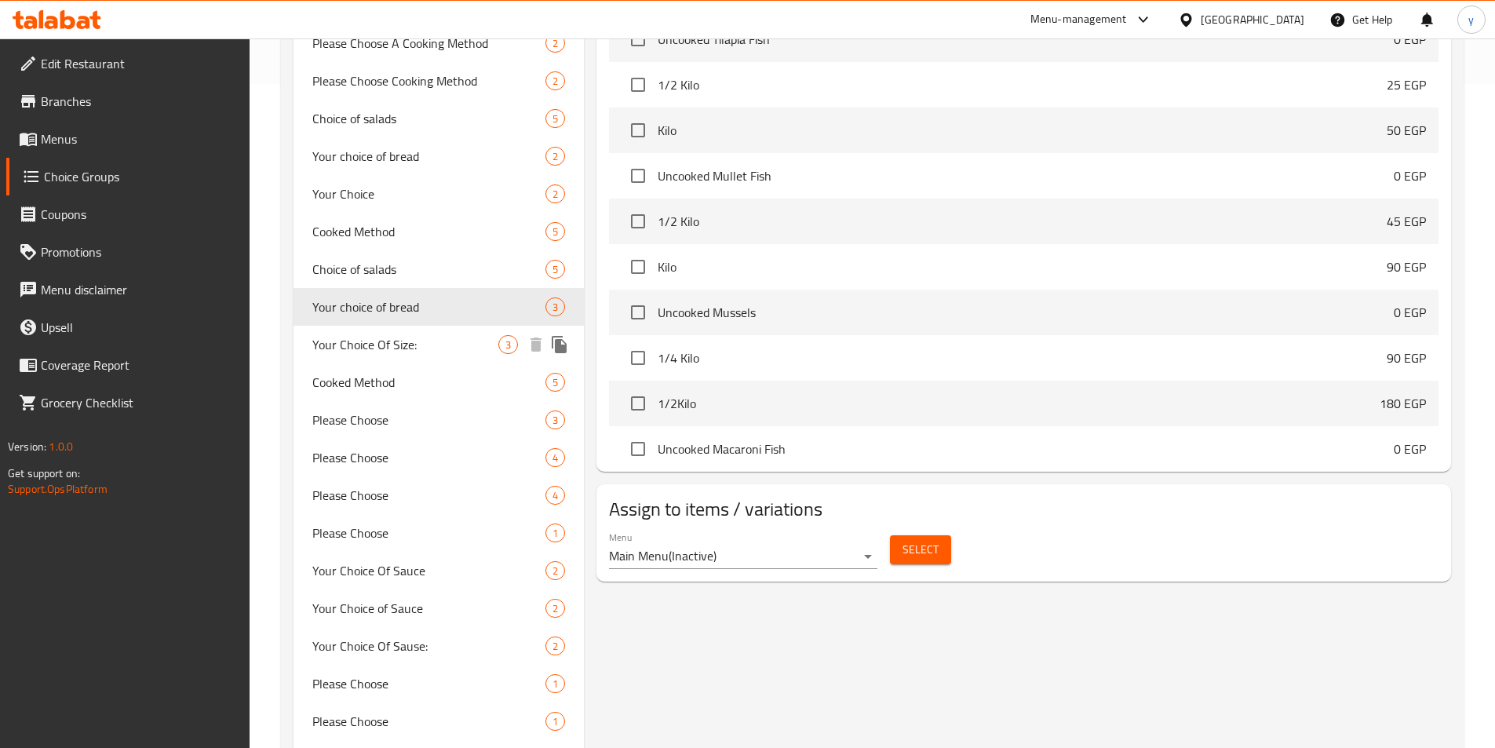
scroll to position [628, 0]
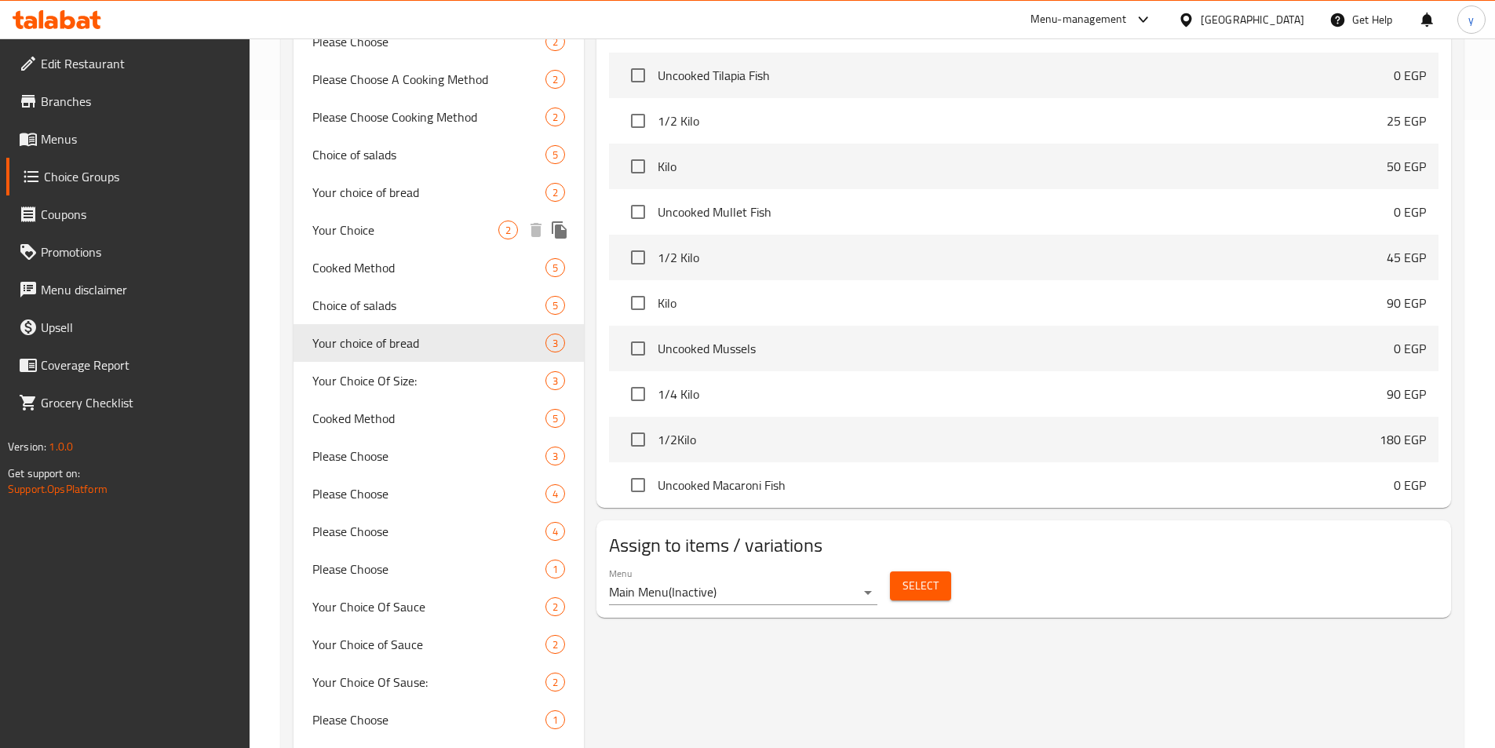
click at [352, 222] on span "Your Choice" at bounding box center [405, 229] width 187 height 19
type input "Your Choice"
type input "إختيارك"
type input "1"
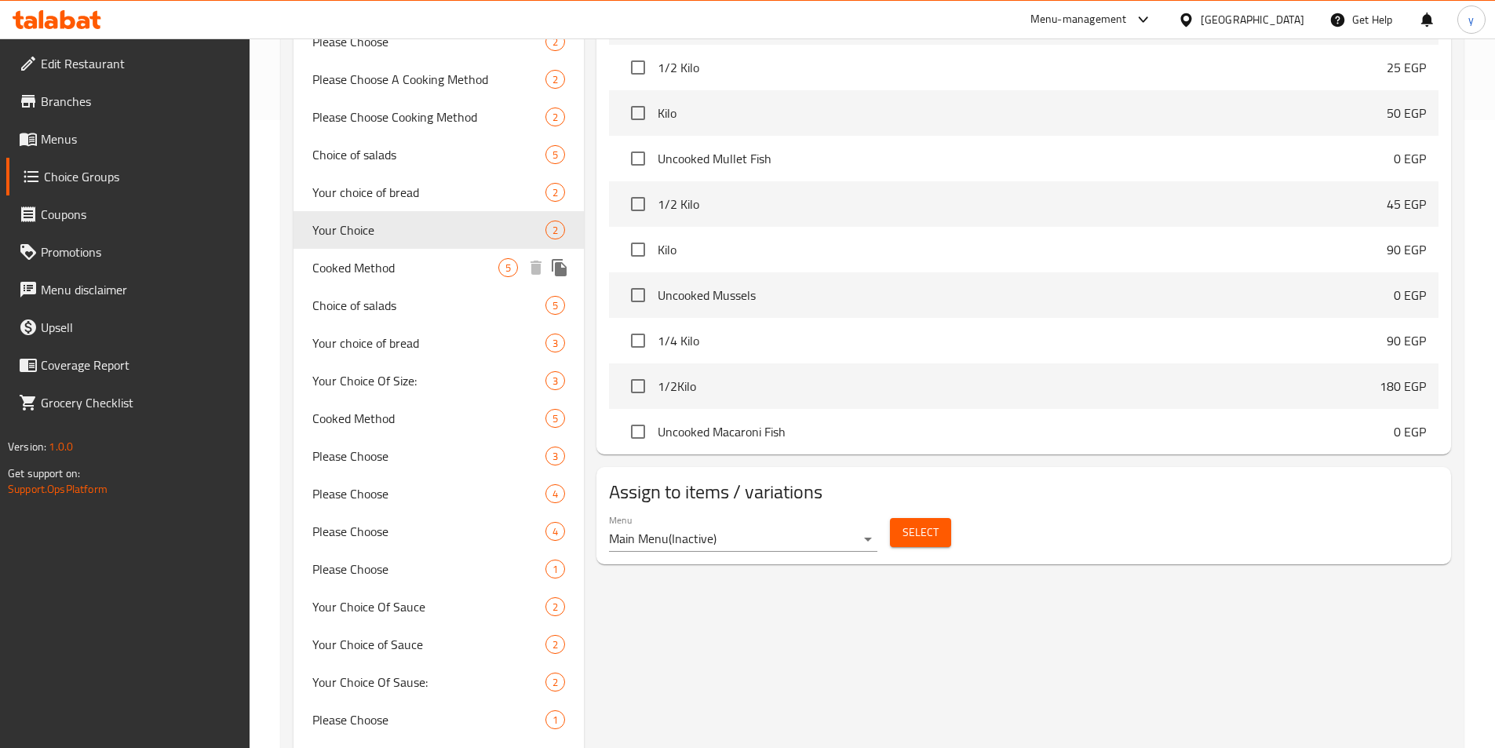
click at [354, 268] on span "Cooked Method" at bounding box center [405, 267] width 187 height 19
type input "Cooked Method"
type input "طريقة الطهي"
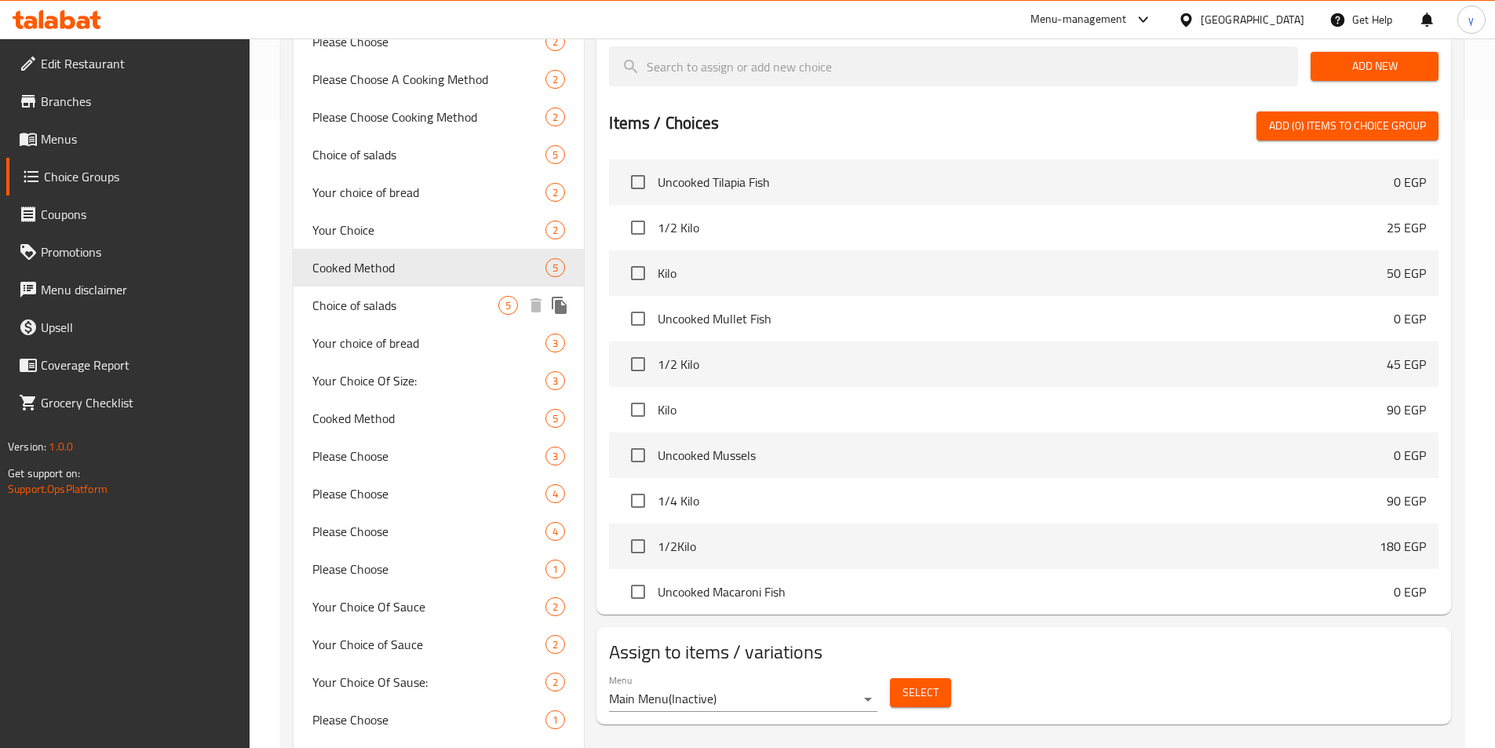
click at [352, 308] on span "Choice of salads" at bounding box center [405, 305] width 187 height 19
type input "Choice of salads"
type input "اختيارك من السلطات"
type input "0"
type input "5"
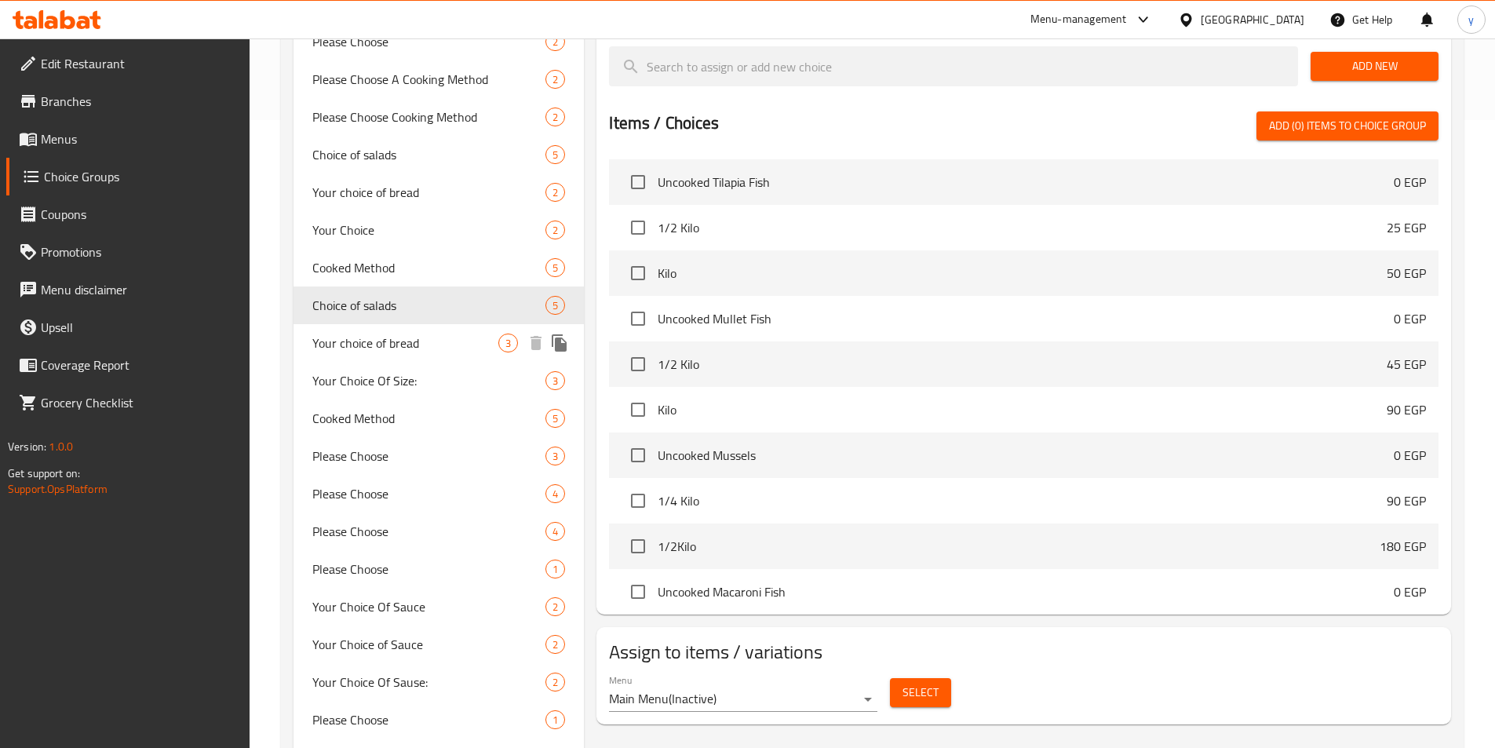
click at [348, 344] on span "Your choice of bread" at bounding box center [405, 342] width 187 height 19
type input "Your choice of bread"
type input "اختيارك من الخبز"
type input "3"
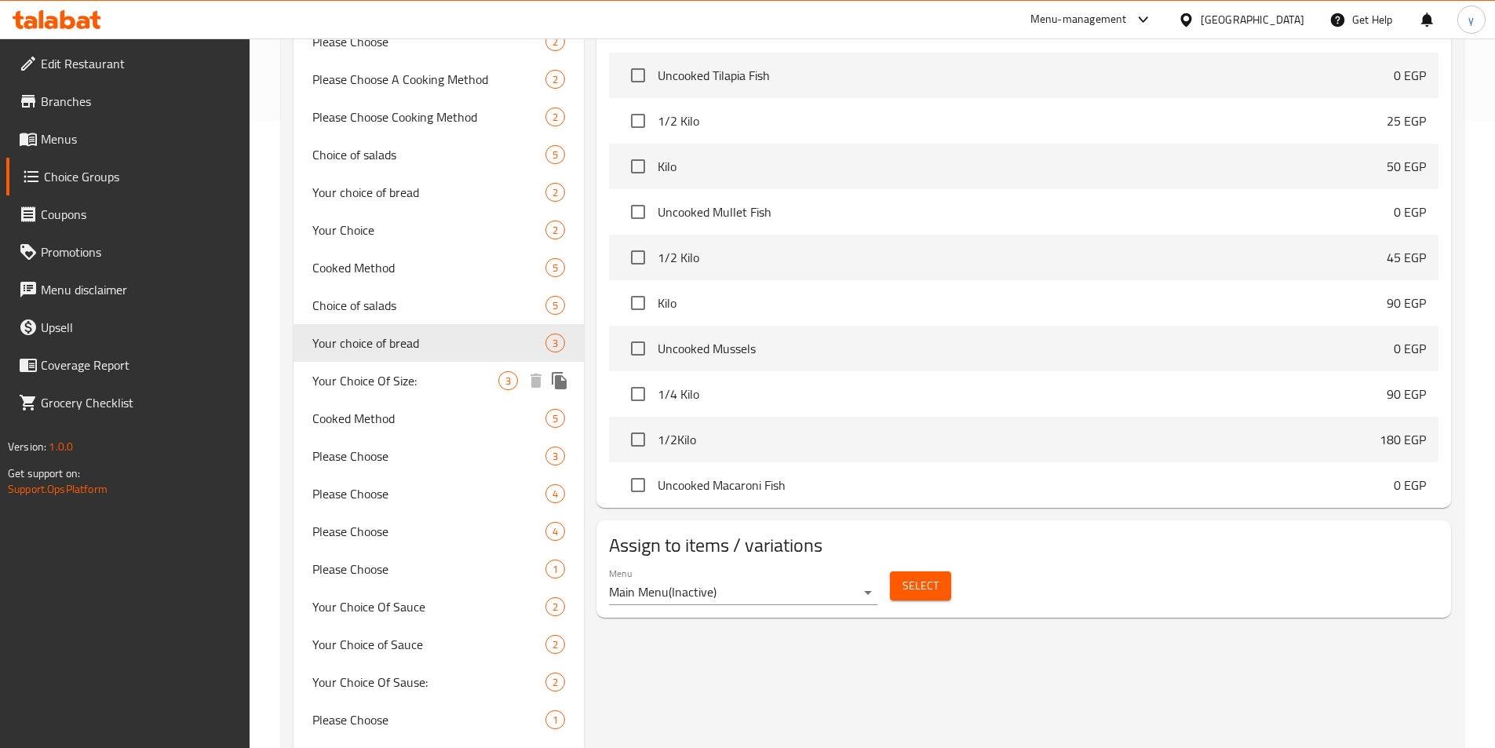
click at [342, 380] on span "Your Choice Of Size:" at bounding box center [405, 380] width 187 height 19
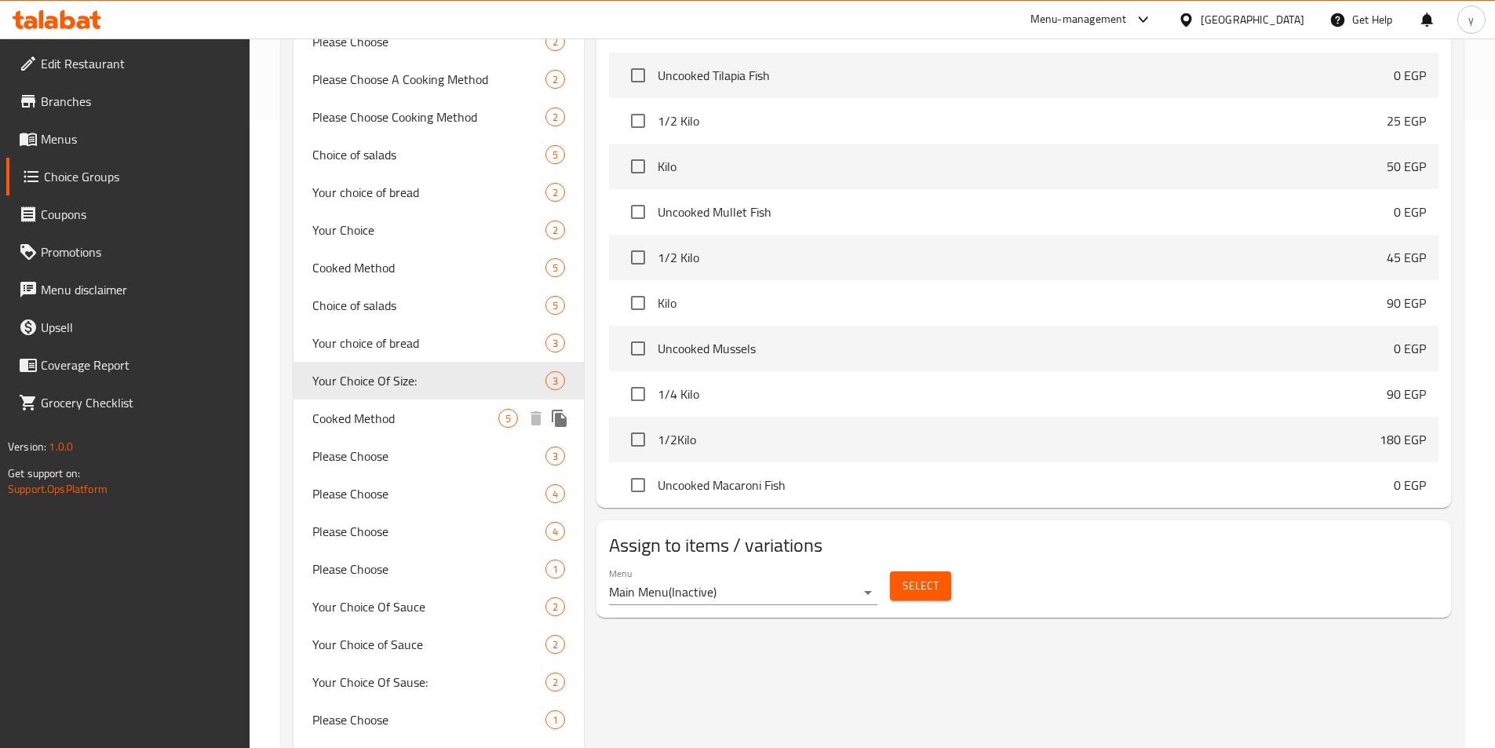
type input "Your Choice Of Size:"
type input "إختيارك من الحجم:"
type input "1"
click at [338, 410] on span "Cooked Method" at bounding box center [405, 418] width 187 height 19
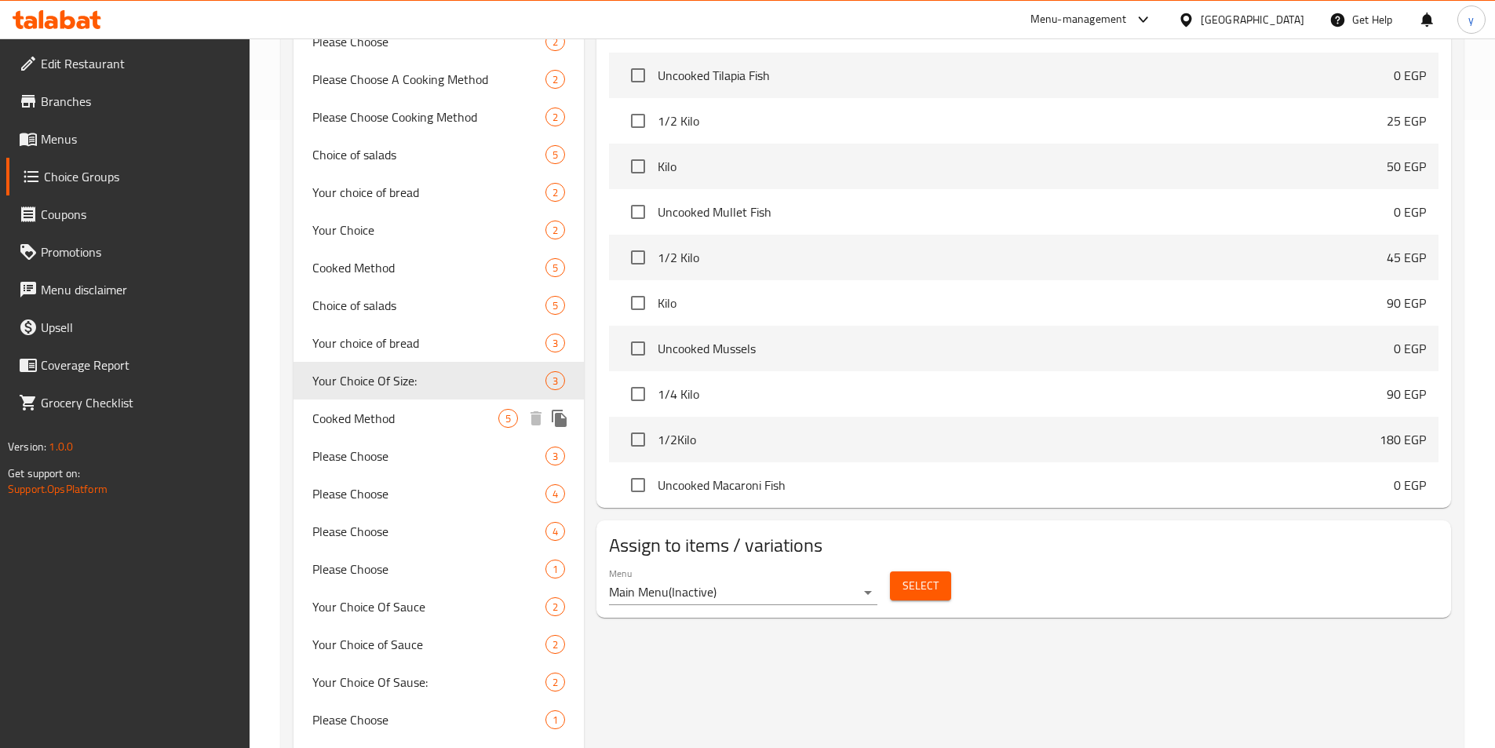
type input "Cooked Method"
type input "طريقة الطهي"
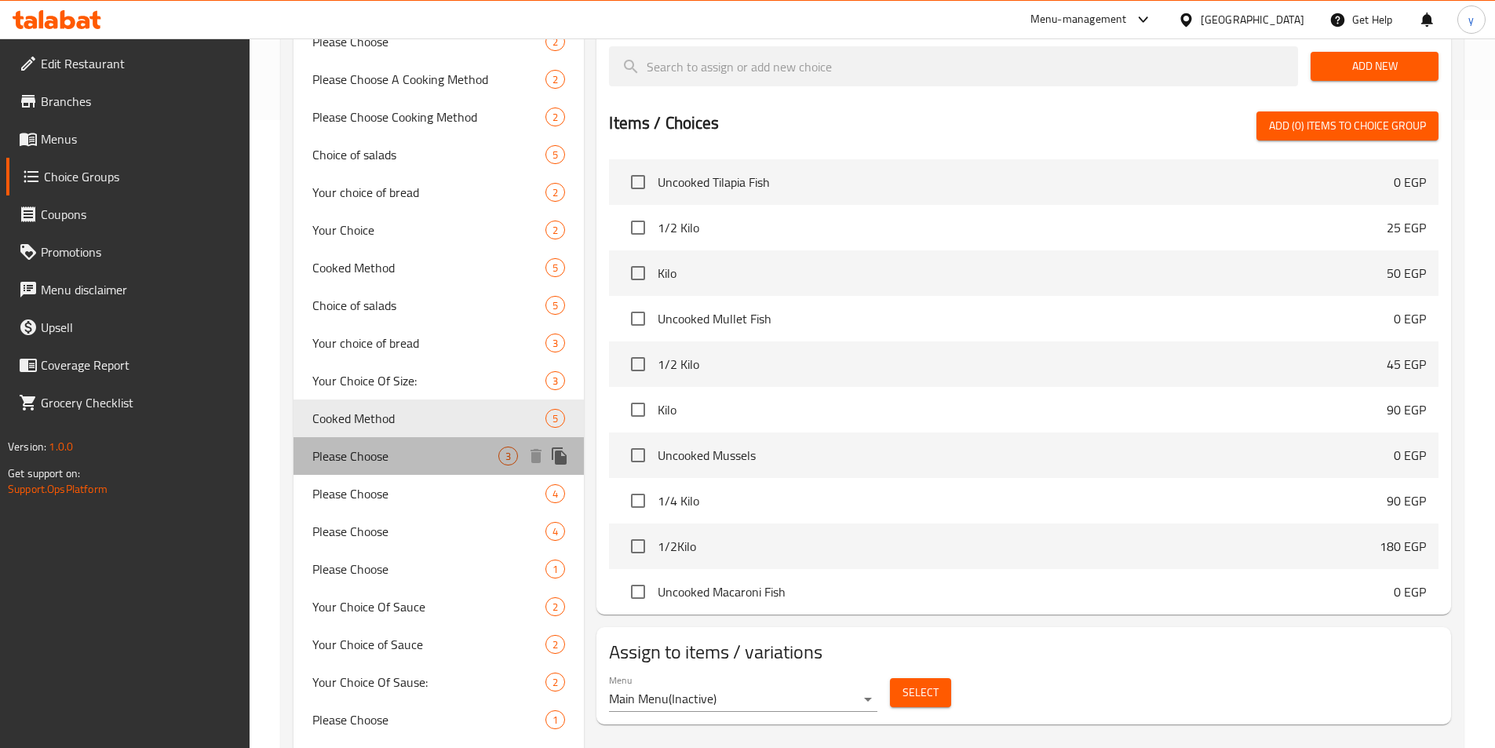
click at [333, 452] on span "Please Choose" at bounding box center [405, 455] width 187 height 19
type input "Please Choose"
type input "برجاء الإختيار"
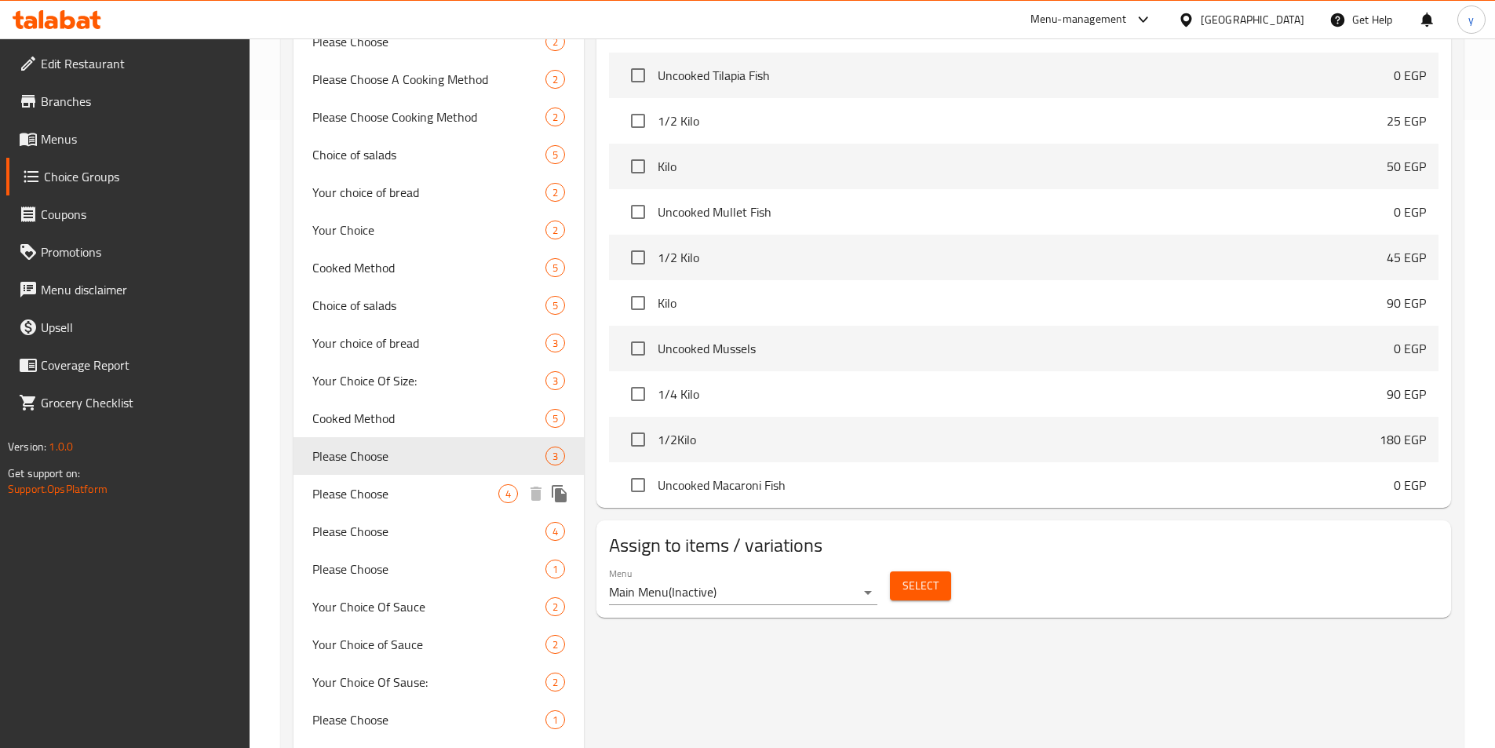
click at [341, 491] on span "Please Choose" at bounding box center [405, 493] width 187 height 19
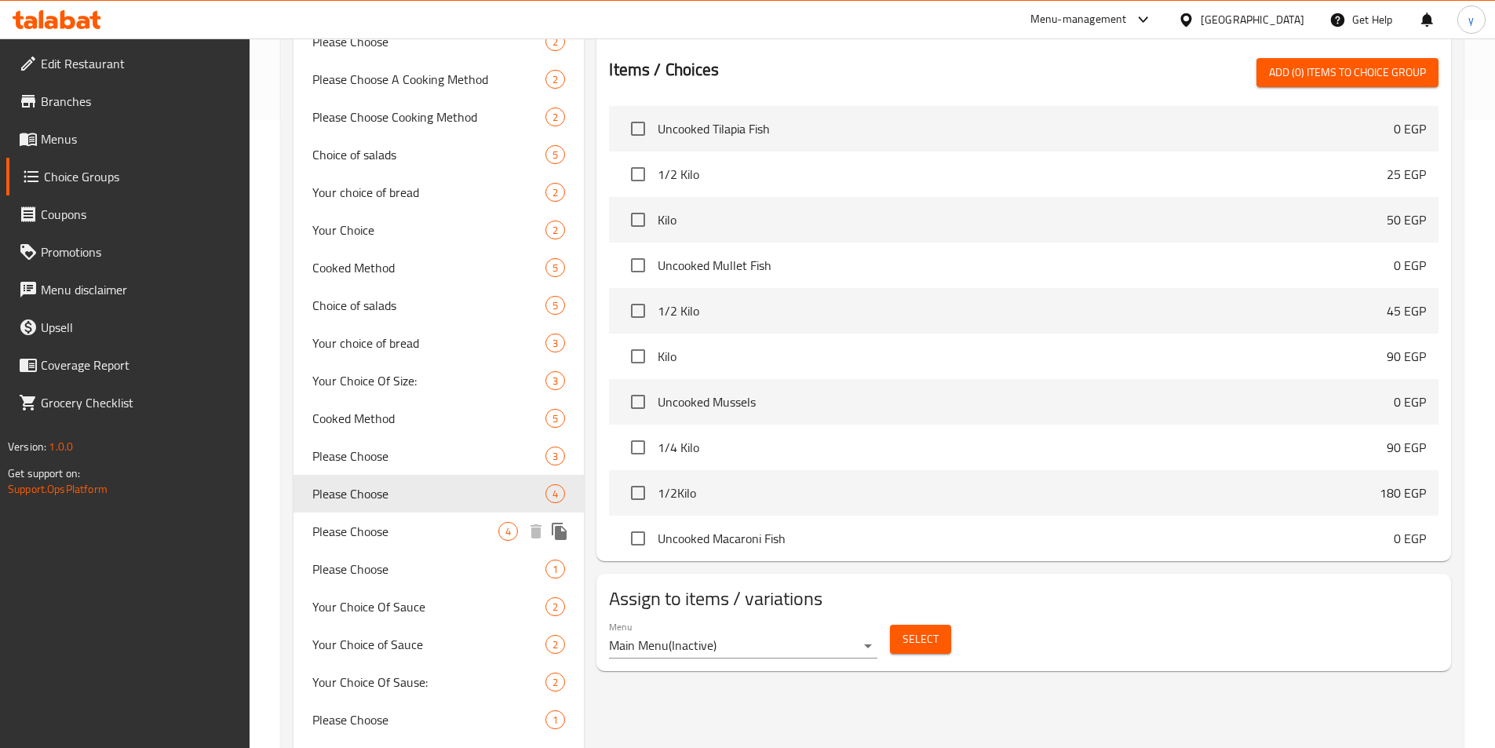
click at [340, 523] on span "Please Choose" at bounding box center [405, 531] width 187 height 19
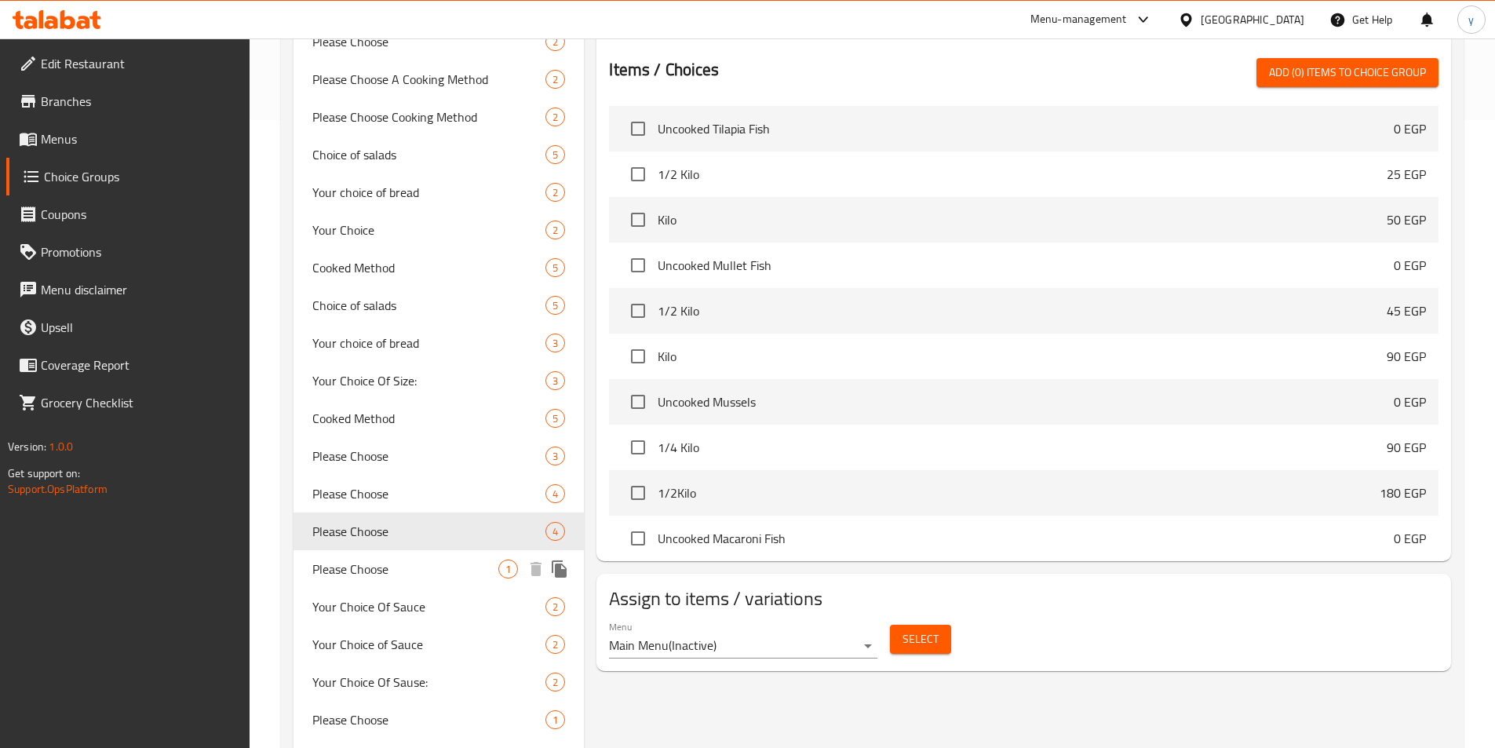
click at [334, 564] on span "Please Choose" at bounding box center [405, 568] width 187 height 19
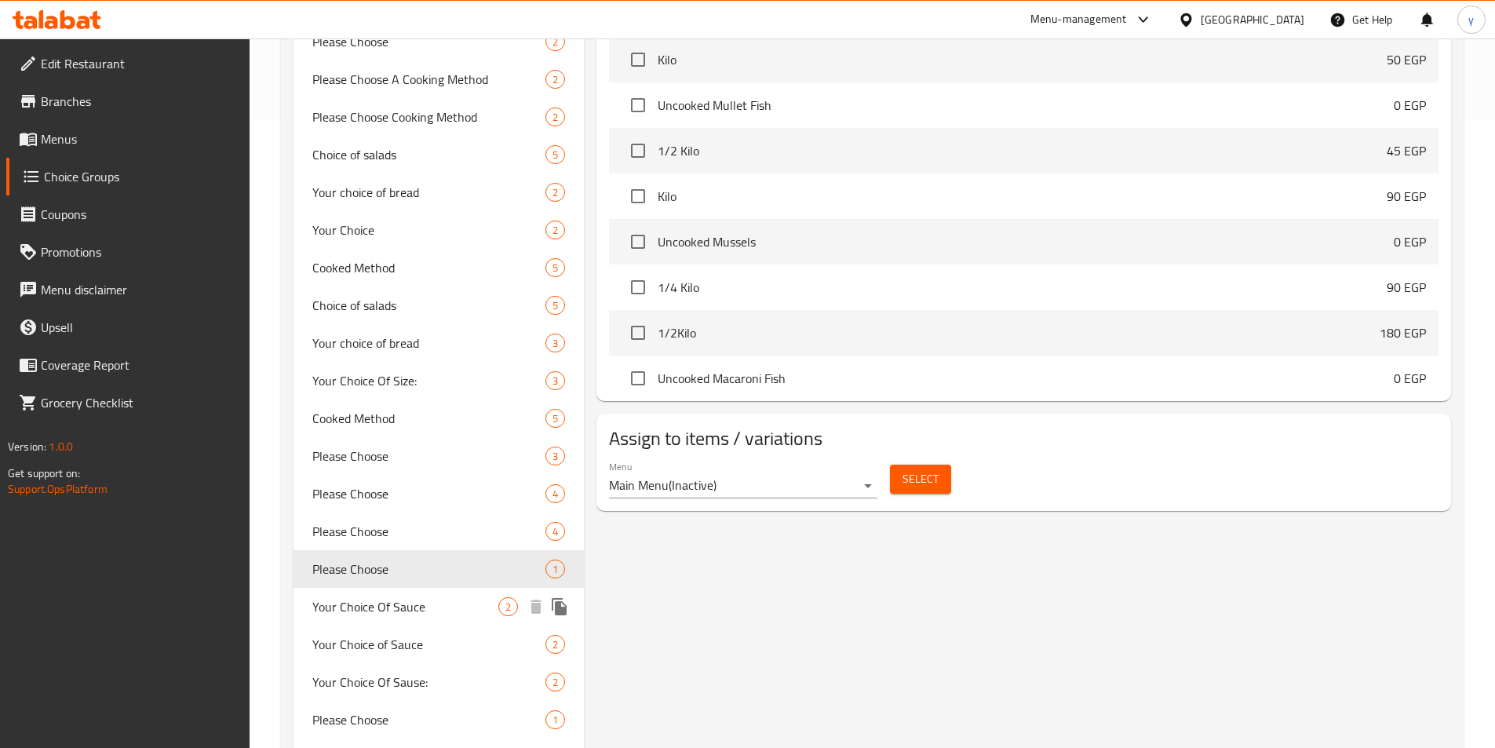
click at [354, 597] on span "Your Choice Of Sauce" at bounding box center [405, 606] width 187 height 19
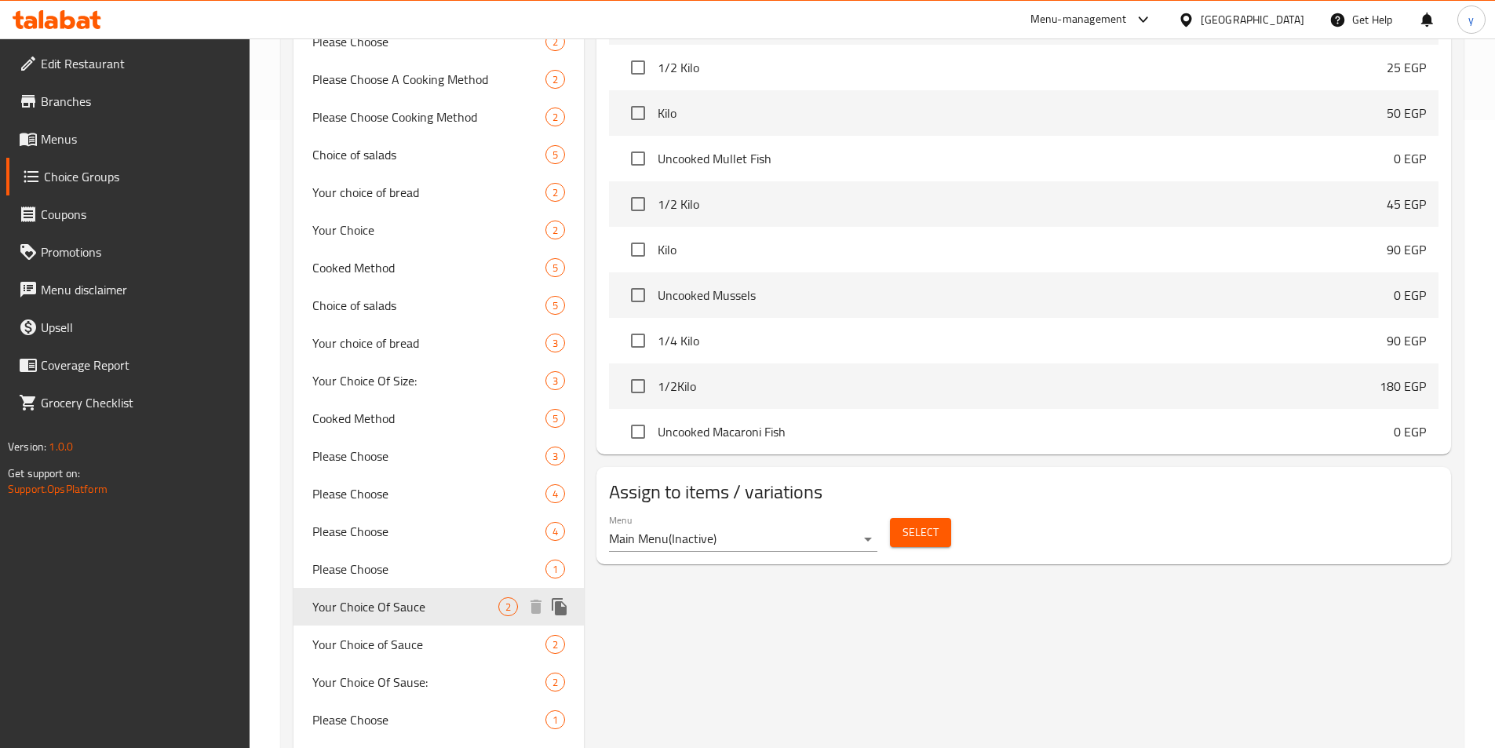
type input "Your Choice Of Sauce"
type input "إختيارك من الصوص"
click at [354, 597] on span "Your Choice Of Sauce" at bounding box center [405, 606] width 187 height 19
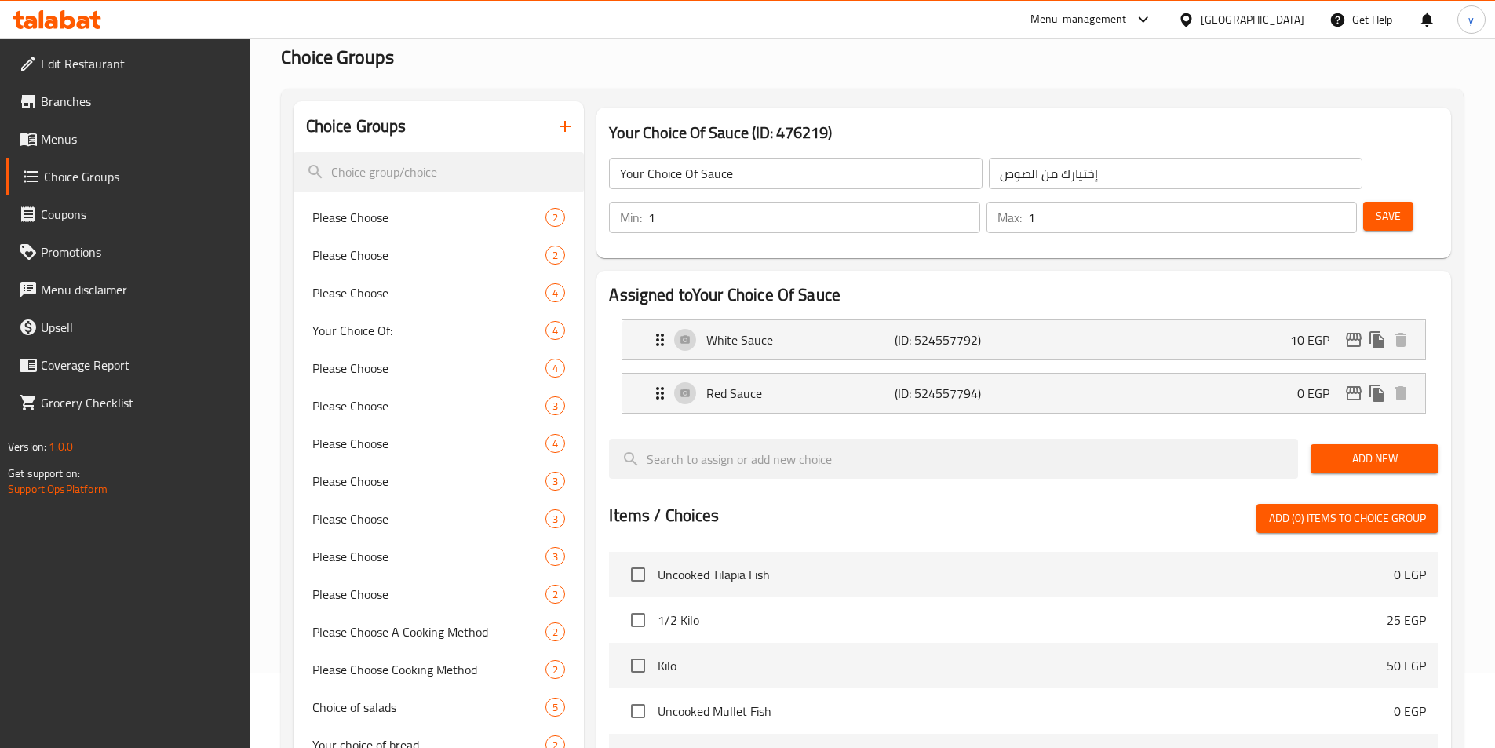
scroll to position [0, 0]
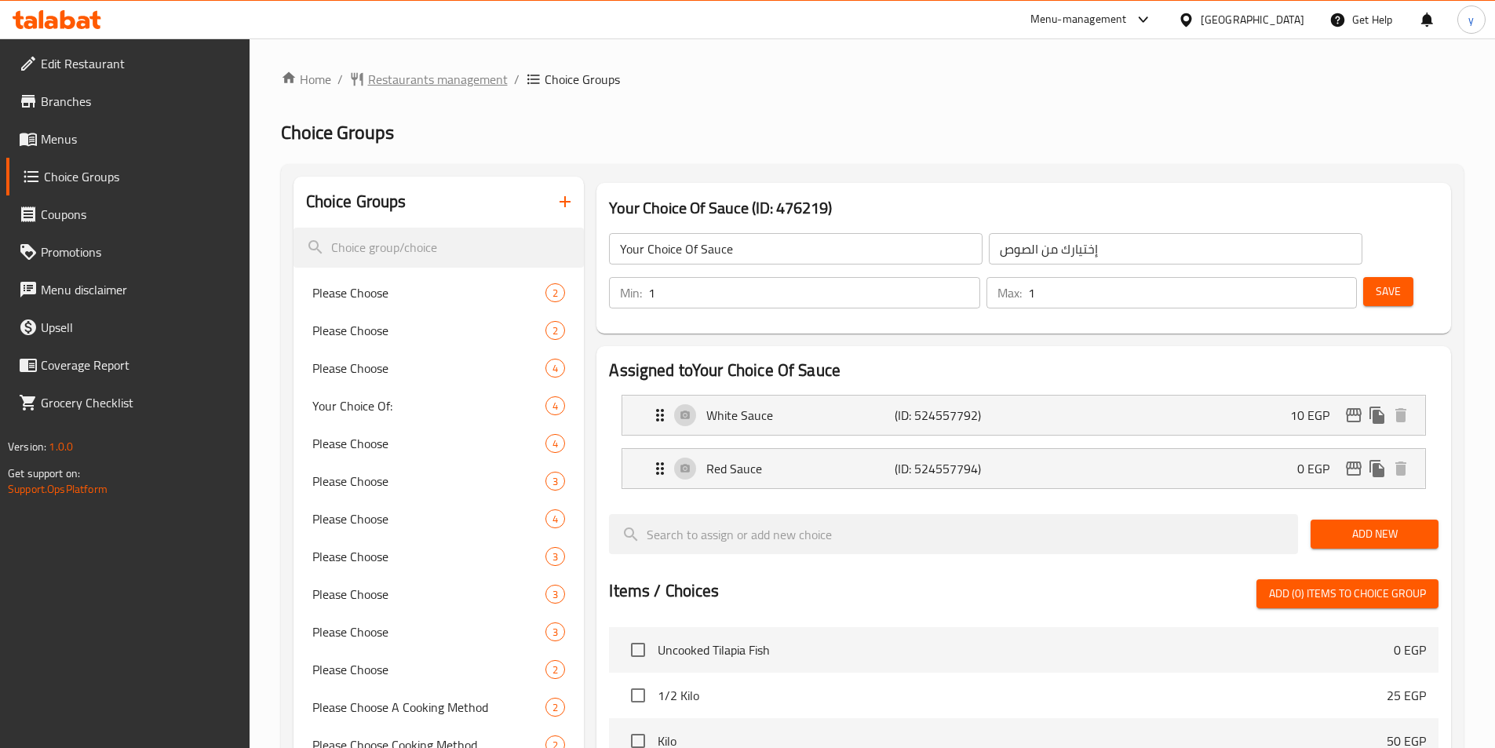
click at [418, 75] on span "Restaurants management" at bounding box center [438, 79] width 140 height 19
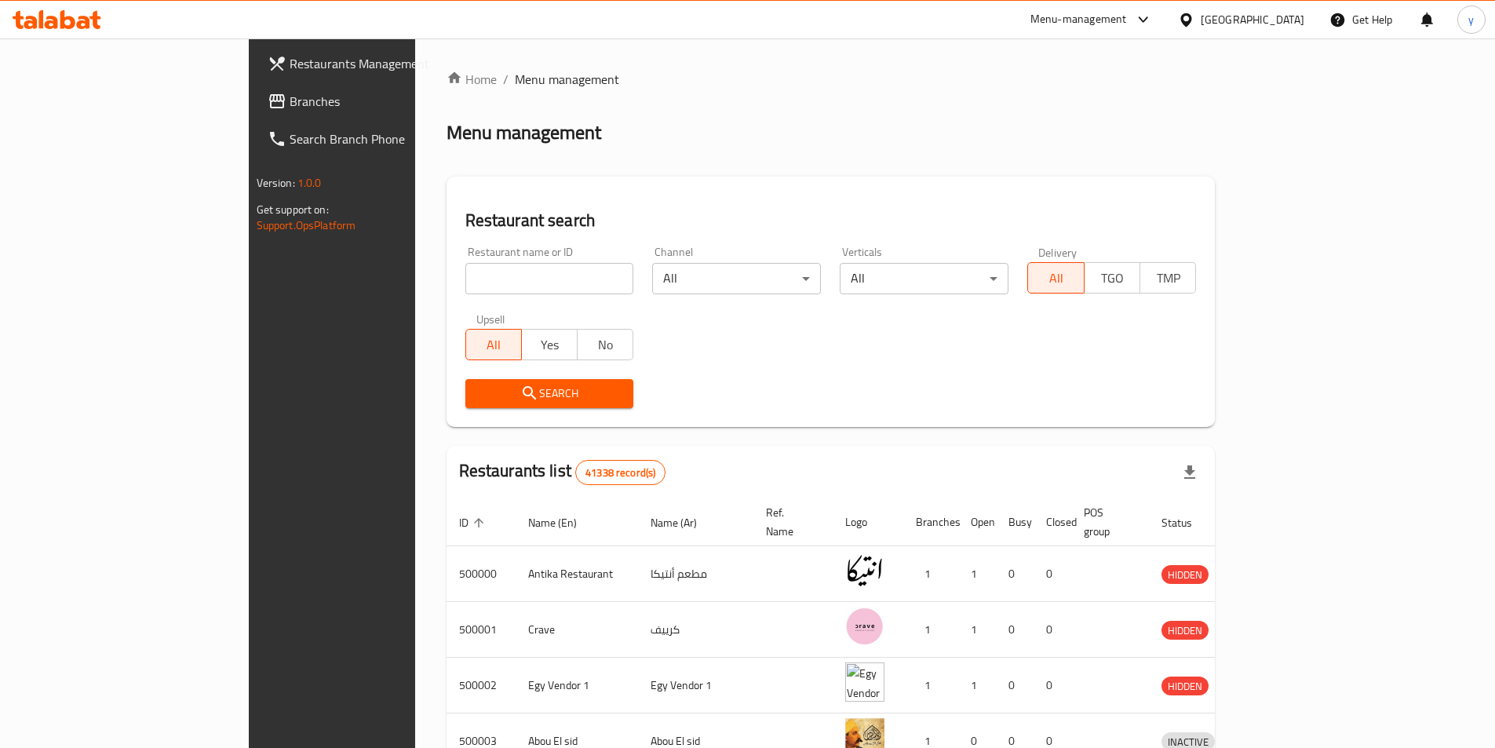
click at [290, 107] on span "Branches" at bounding box center [388, 101] width 196 height 19
